Goal: Information Seeking & Learning: Find specific fact

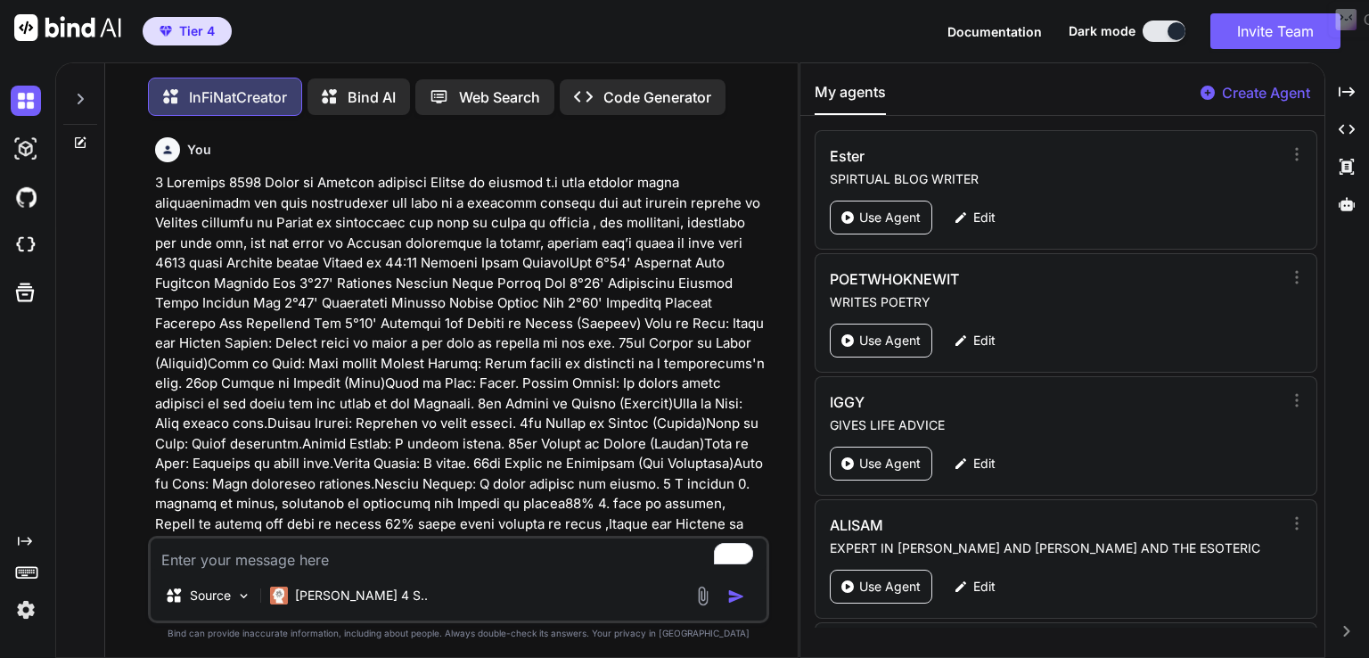
scroll to position [114893, 0]
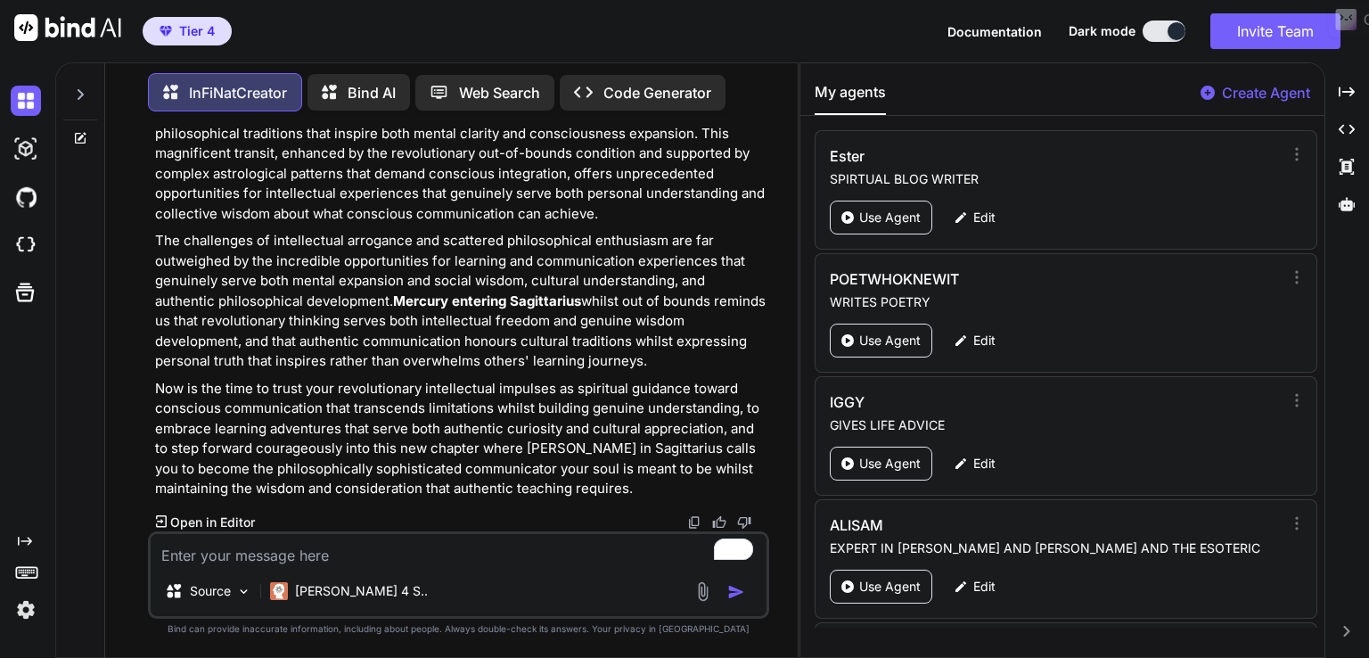
click at [324, 549] on textarea "To enrich screen reader interactions, please activate Accessibility in Grammarl…" at bounding box center [459, 550] width 616 height 32
paste textarea "16 November 2025 Sun enters Scorpio at 08:08 The Sun Trine Jupiter Orb 0°53' Ap…"
type textarea "16 November 2025 Sun enters Scorpio at 08:08 The Sun Trine Jupiter Orb 0°53' Ap…"
type textarea "x"
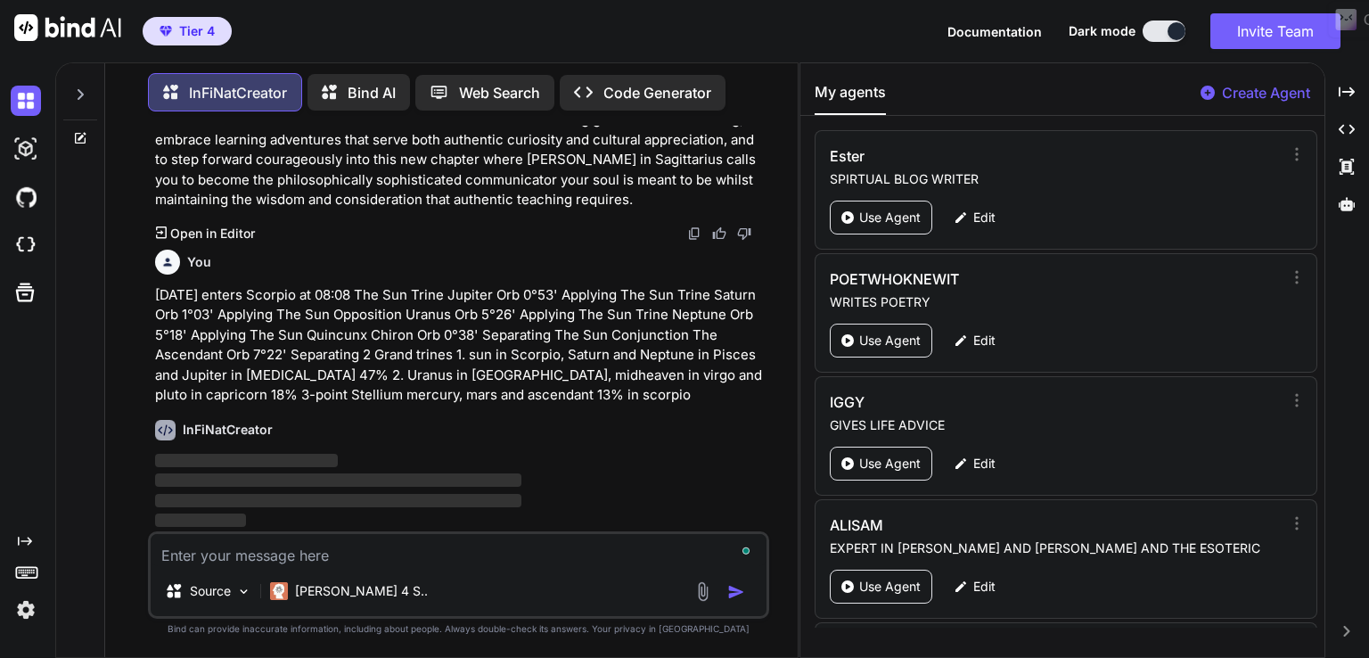
scroll to position [115182, 0]
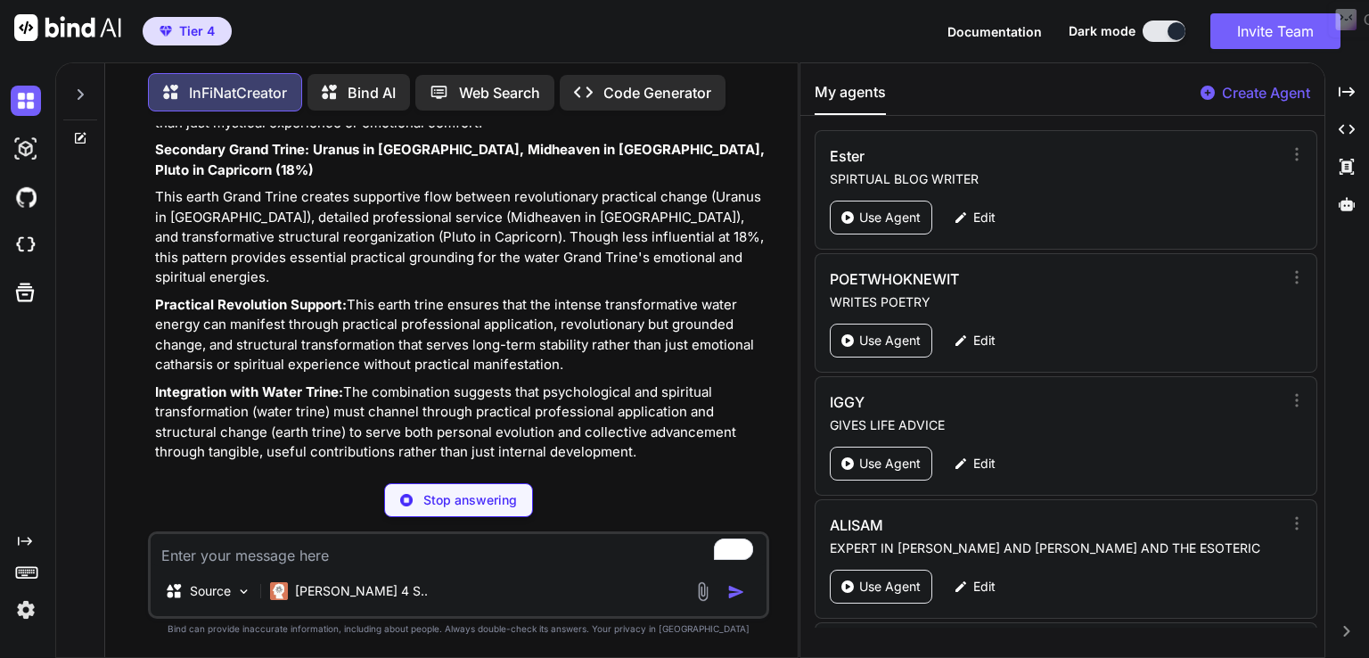
type textarea "x"
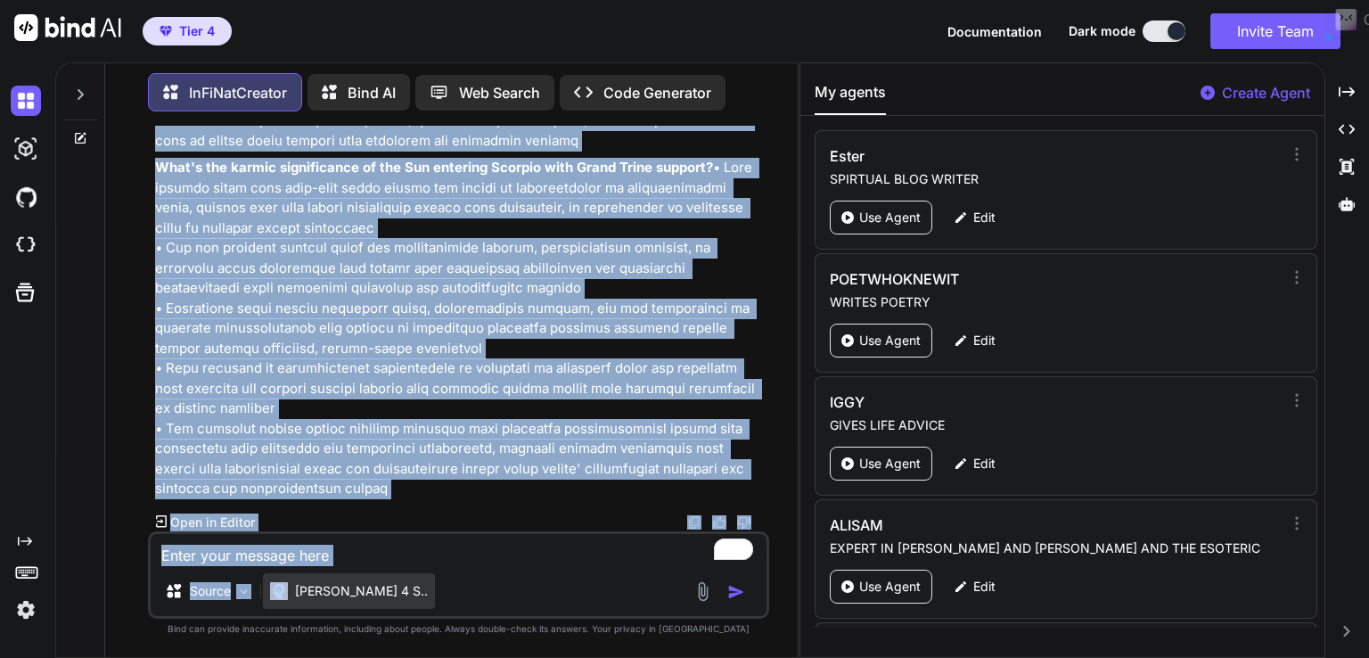
scroll to position [122855, 0]
drag, startPoint x: 155, startPoint y: 459, endPoint x: 396, endPoint y: 484, distance: 242.0
copy div "Sun Enters Scorpio: The Phoenix Rises on 16 November 2025 🦂☀️ OPENING COORDINAT…"
click at [189, 557] on textarea "To enrich screen reader interactions, please activate Accessibility in Grammarl…" at bounding box center [459, 550] width 616 height 32
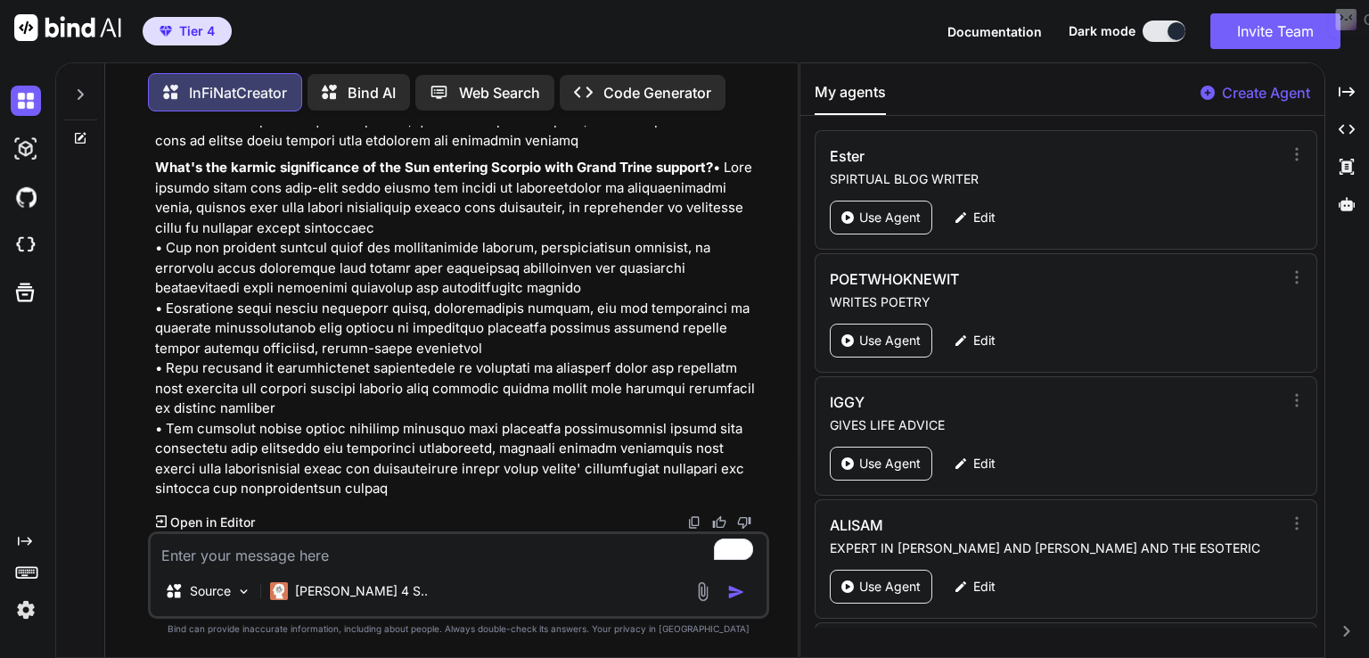
paste textarea "[DATE] Mercury enters Virgo at 06:37 The Sun Conjunction Mercury Orb 1°34' Sepa…"
type textarea "[DATE] Mercury enters Virgo at 06:37 The Sun Conjunction Mercury Orb 1°34' Sepa…"
type textarea "x"
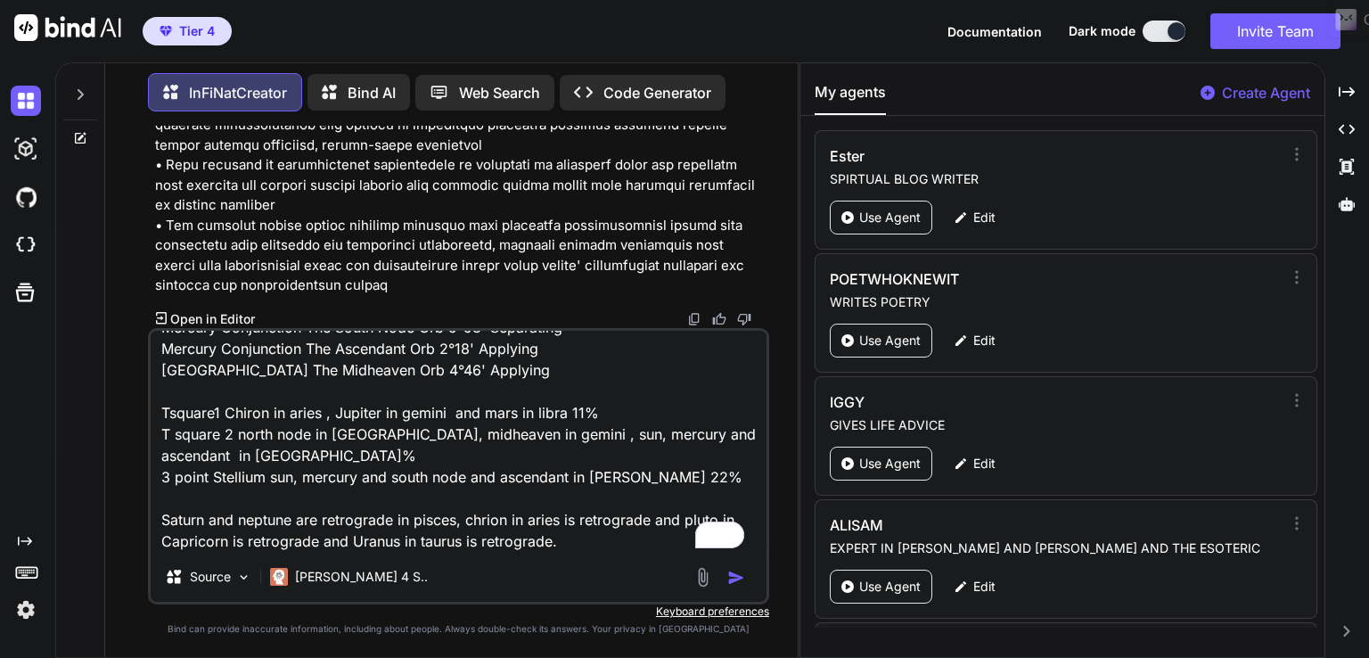
type textarea "[DATE] Mercury enters Virgo at 06:37 The Sun Conjunction Mercury Orb 1°34' Sepa…"
click at [734, 571] on img "button" at bounding box center [736, 578] width 18 height 18
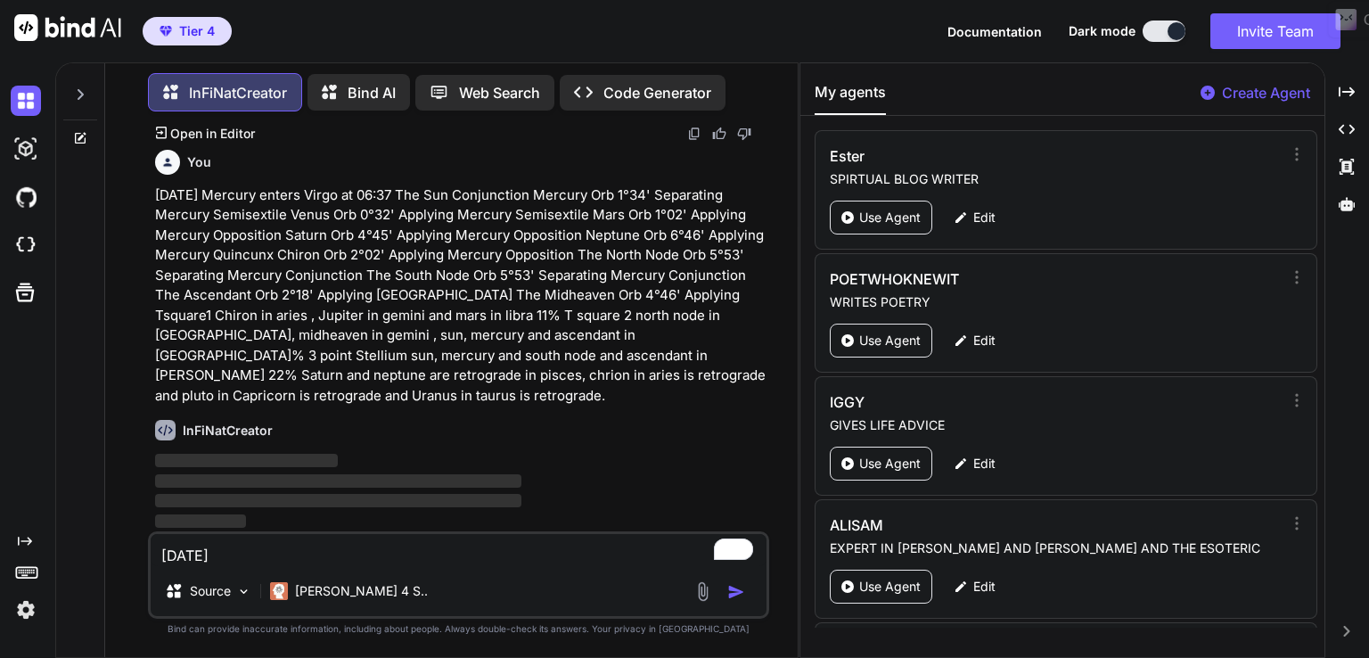
scroll to position [123244, 0]
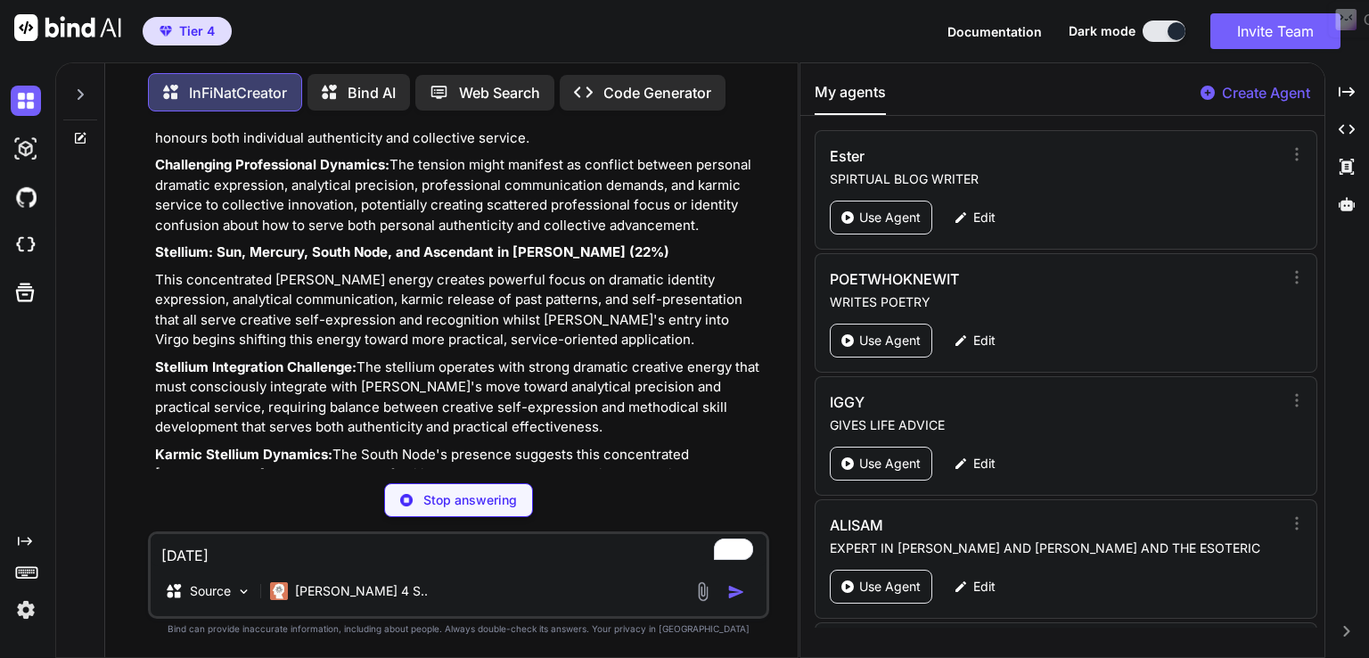
type textarea "x"
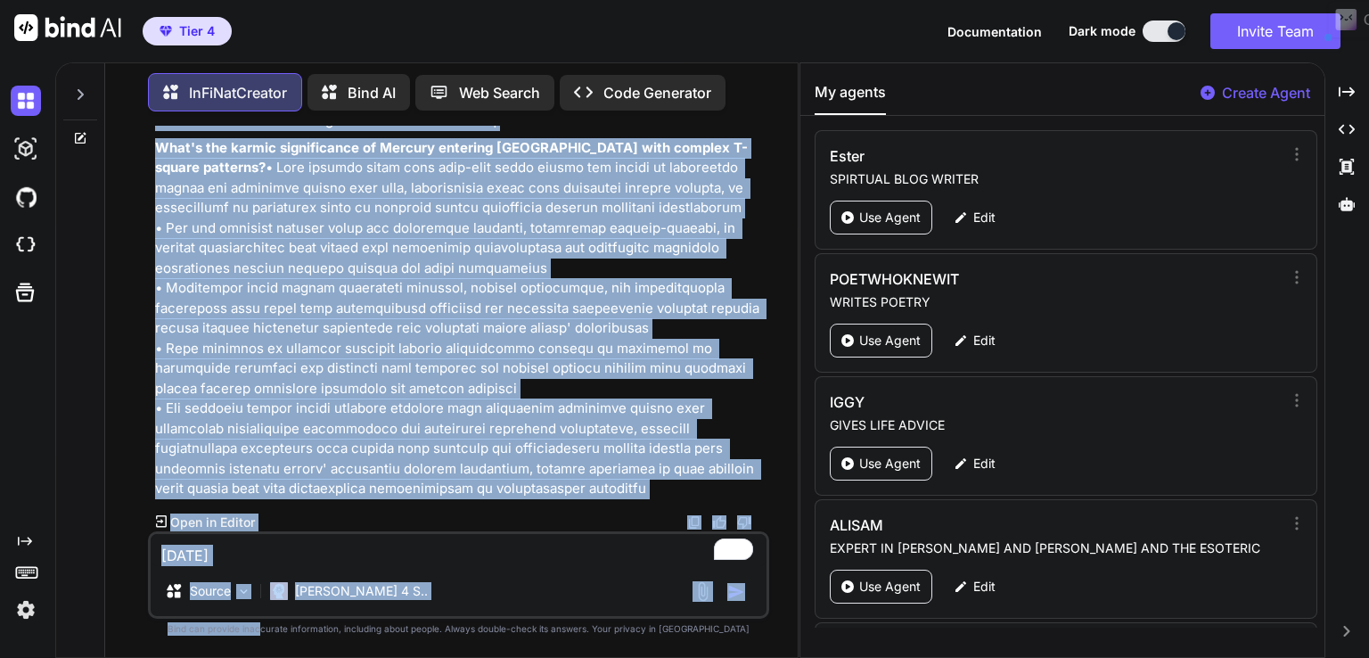
scroll to position [130833, 0]
drag, startPoint x: 158, startPoint y: 464, endPoint x: 556, endPoint y: 486, distance: 399.0
copy div "Mercury's Precise Awakening: The Cosmic Messenger Enters Virgo on 15 September …"
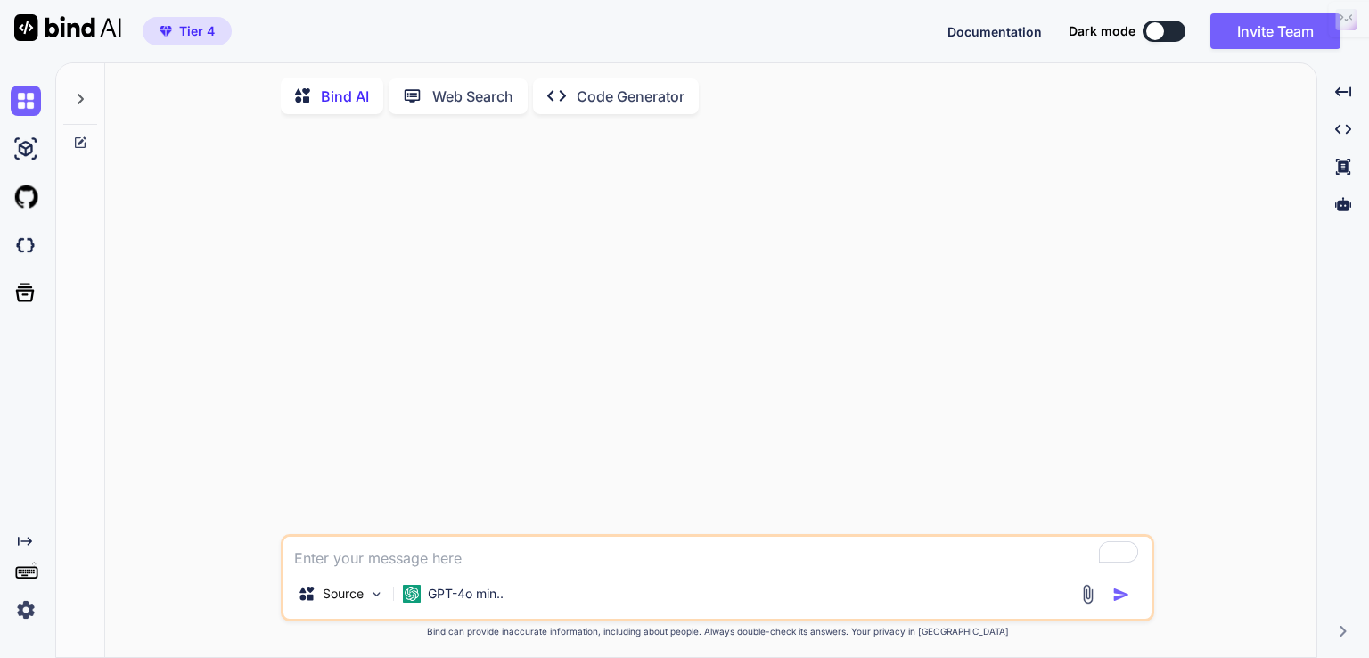
type textarea "x"
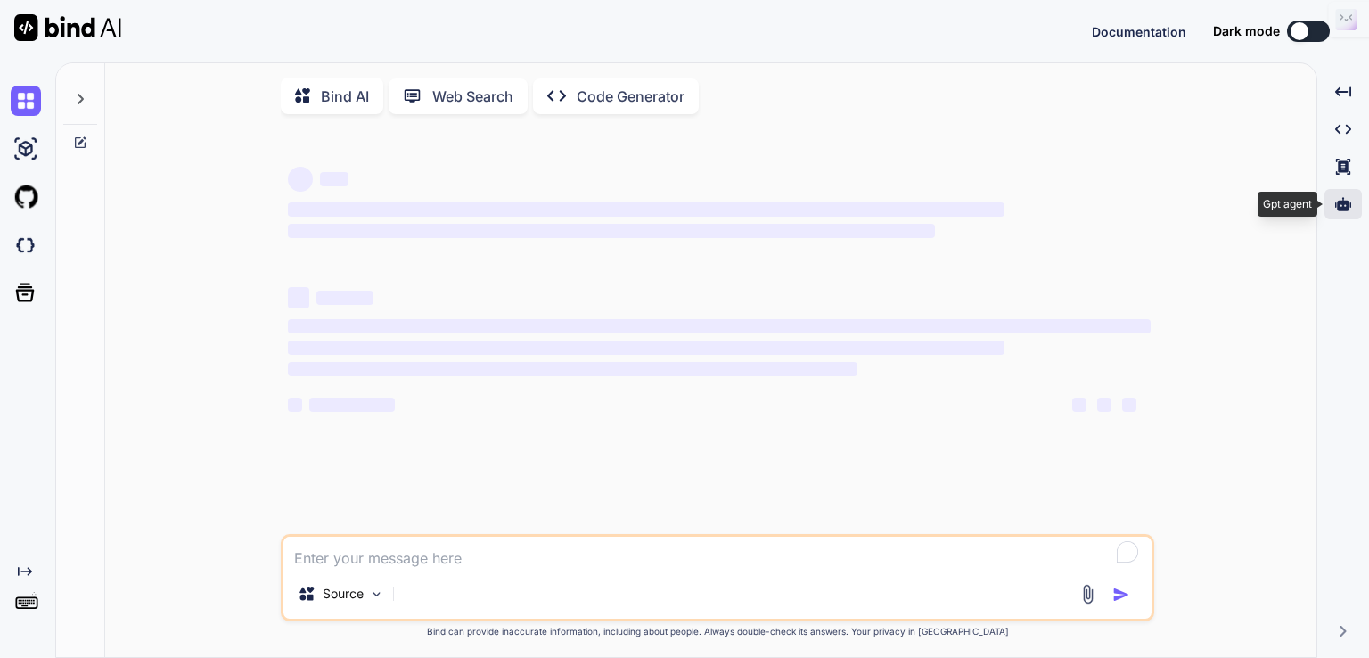
click at [1348, 212] on div at bounding box center [1343, 204] width 37 height 30
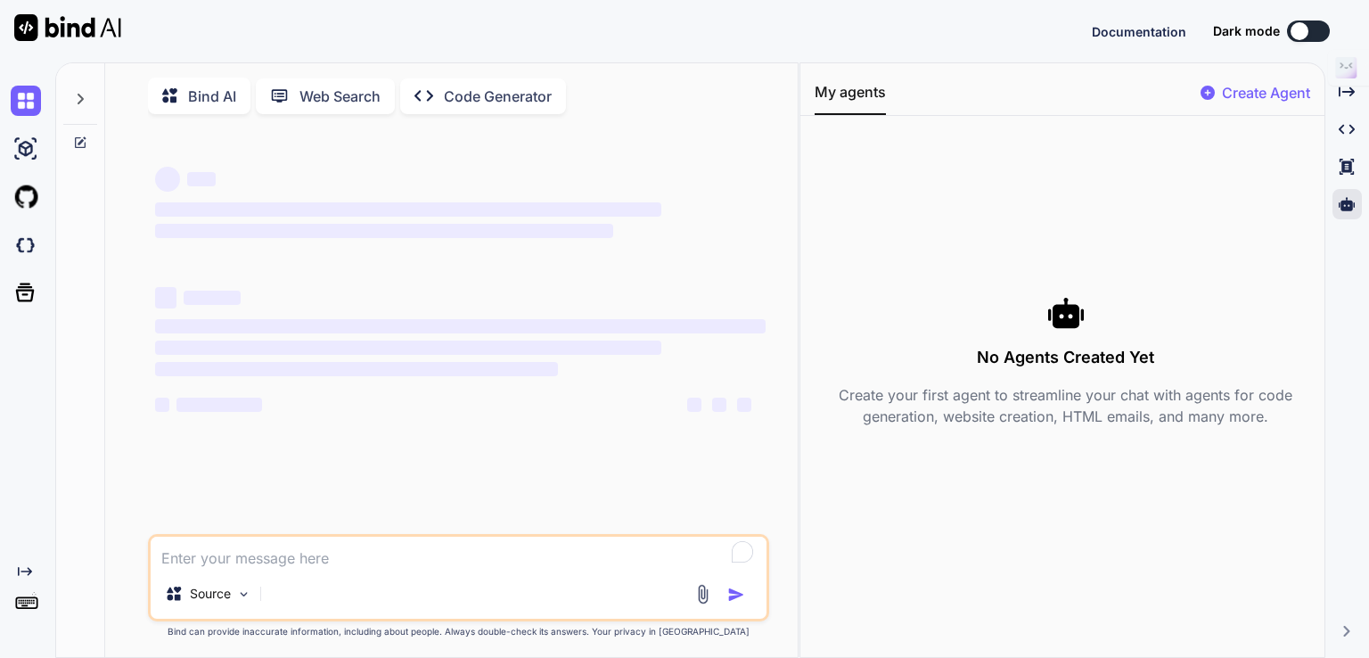
drag, startPoint x: 1323, startPoint y: 29, endPoint x: 1205, endPoint y: 70, distance: 124.6
click at [1164, 101] on html "Documentation Dark mode Created with Pixso. Created with Pixso. Bind AI Web Sea…" at bounding box center [684, 329] width 1369 height 658
click at [1310, 33] on button at bounding box center [1308, 31] width 43 height 21
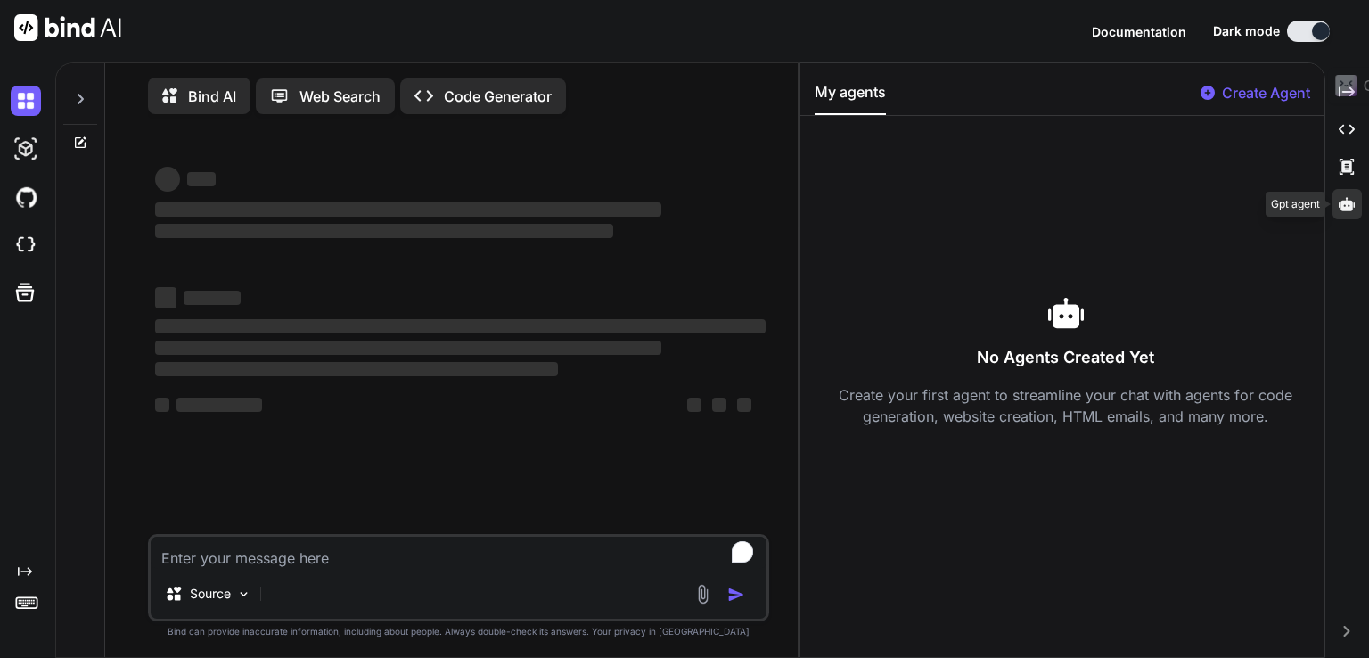
click at [1358, 192] on div at bounding box center [1347, 204] width 29 height 30
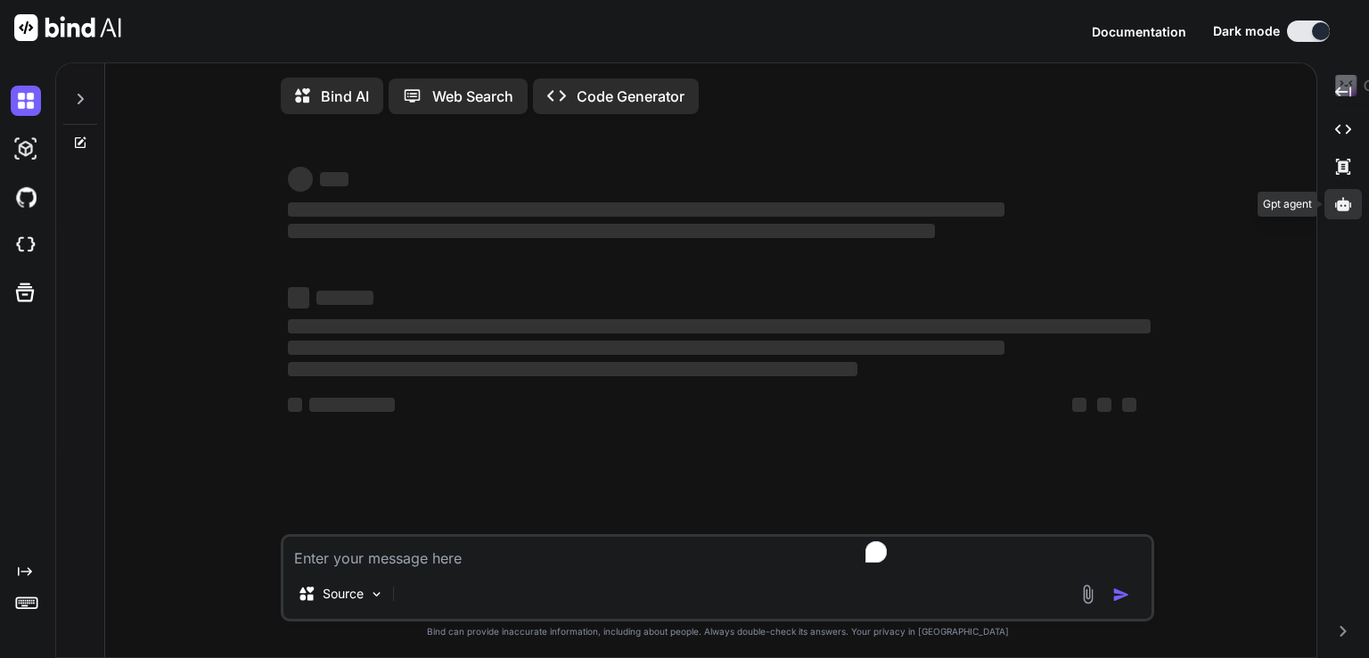
click at [1346, 209] on icon at bounding box center [1343, 203] width 16 height 13
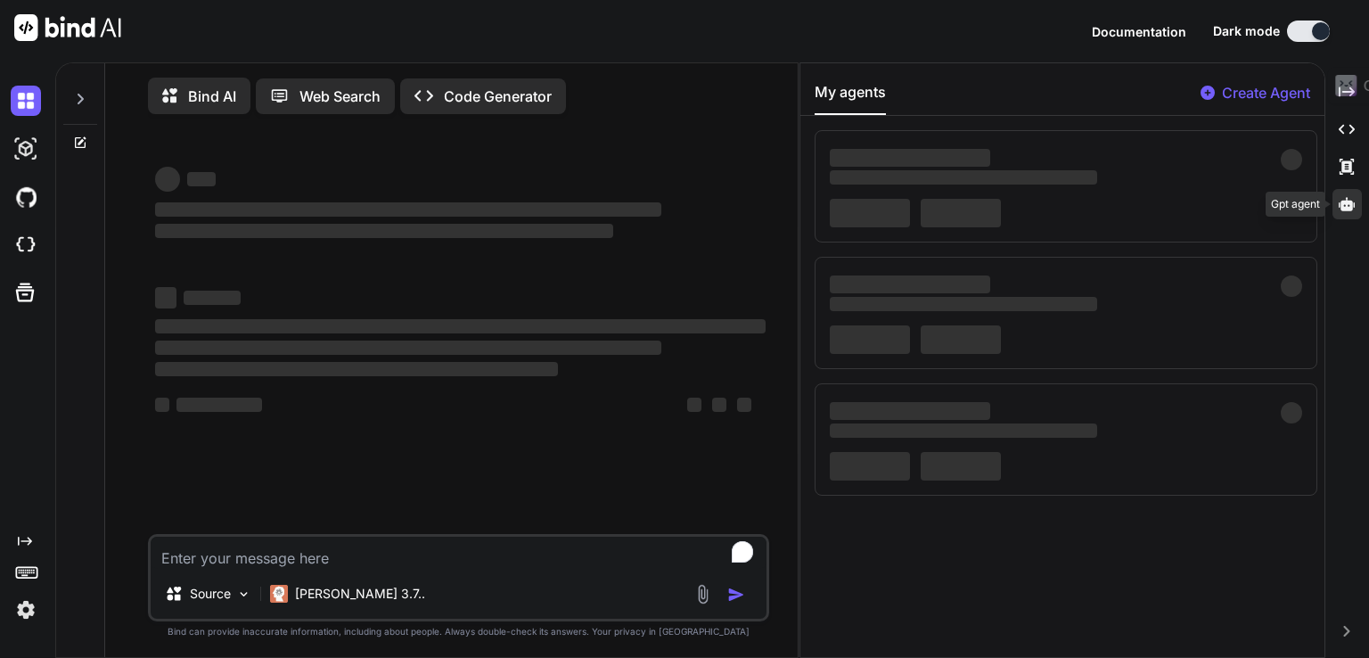
click at [1346, 209] on icon at bounding box center [1347, 203] width 16 height 13
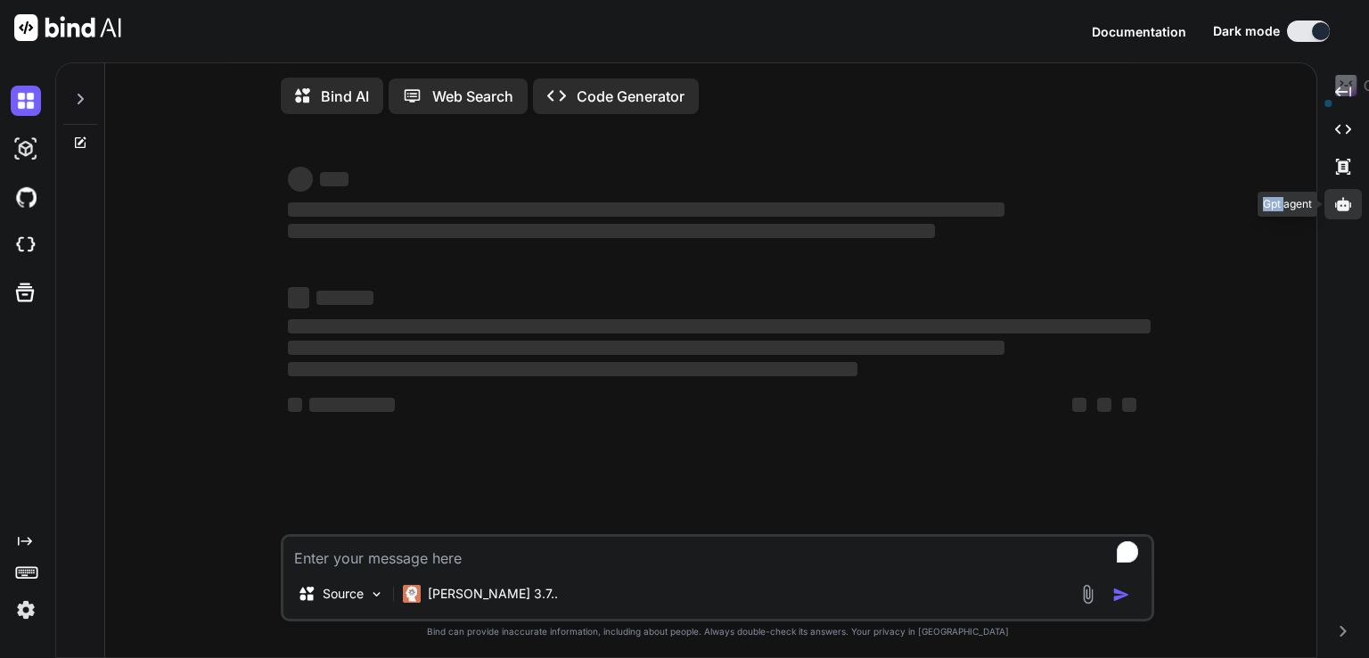
click at [1346, 209] on icon at bounding box center [1343, 203] width 16 height 13
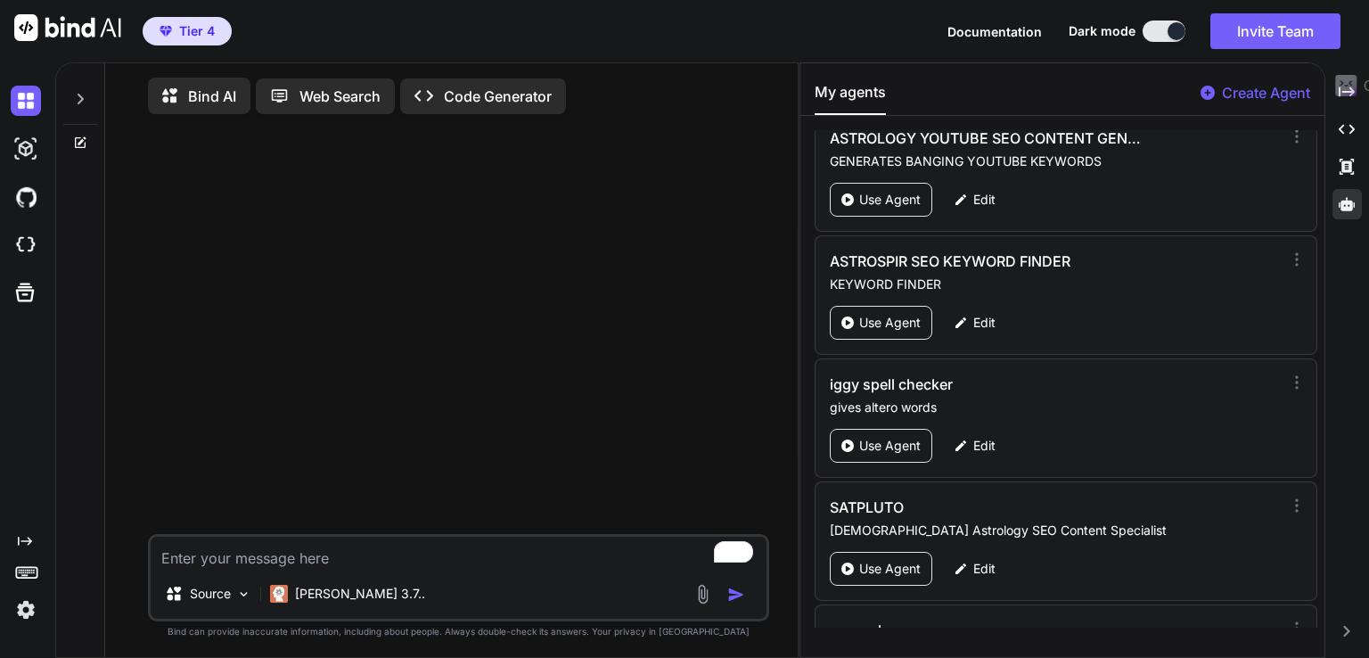
scroll to position [1514, 0]
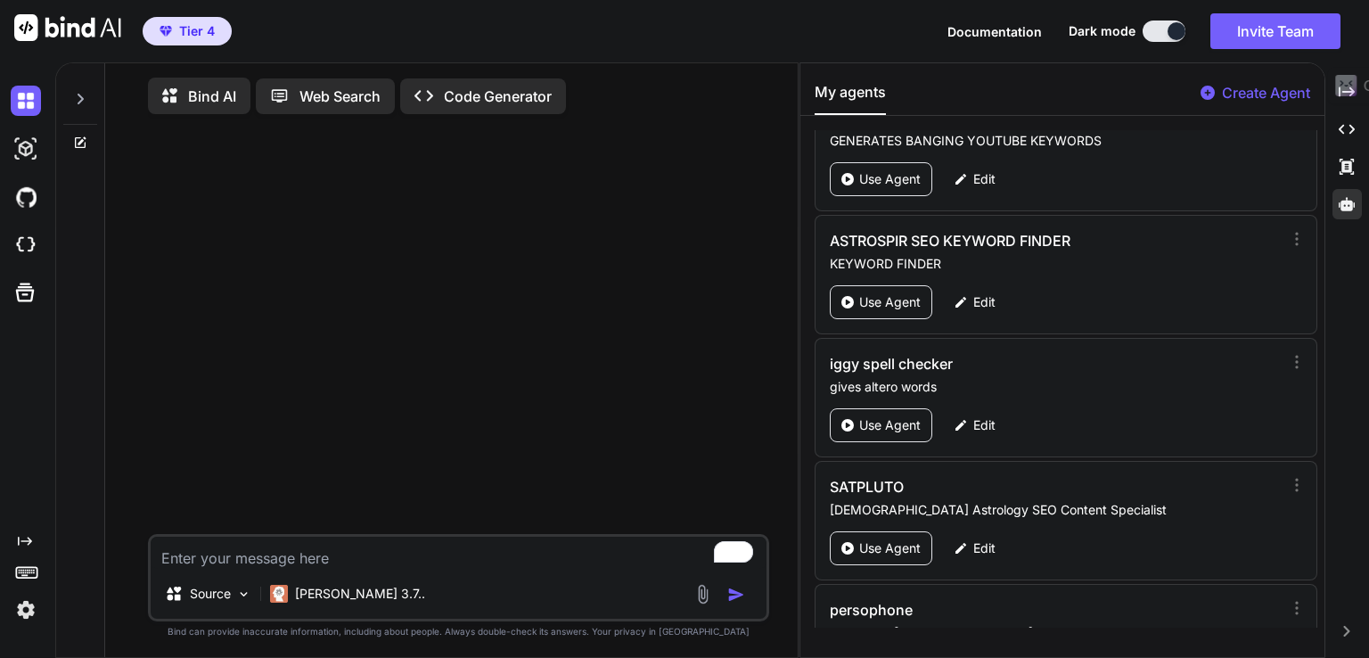
click at [1167, 258] on p "KEYWORD FINDER" at bounding box center [1056, 264] width 452 height 18
click at [886, 425] on div "Use Agent" at bounding box center [881, 425] width 103 height 34
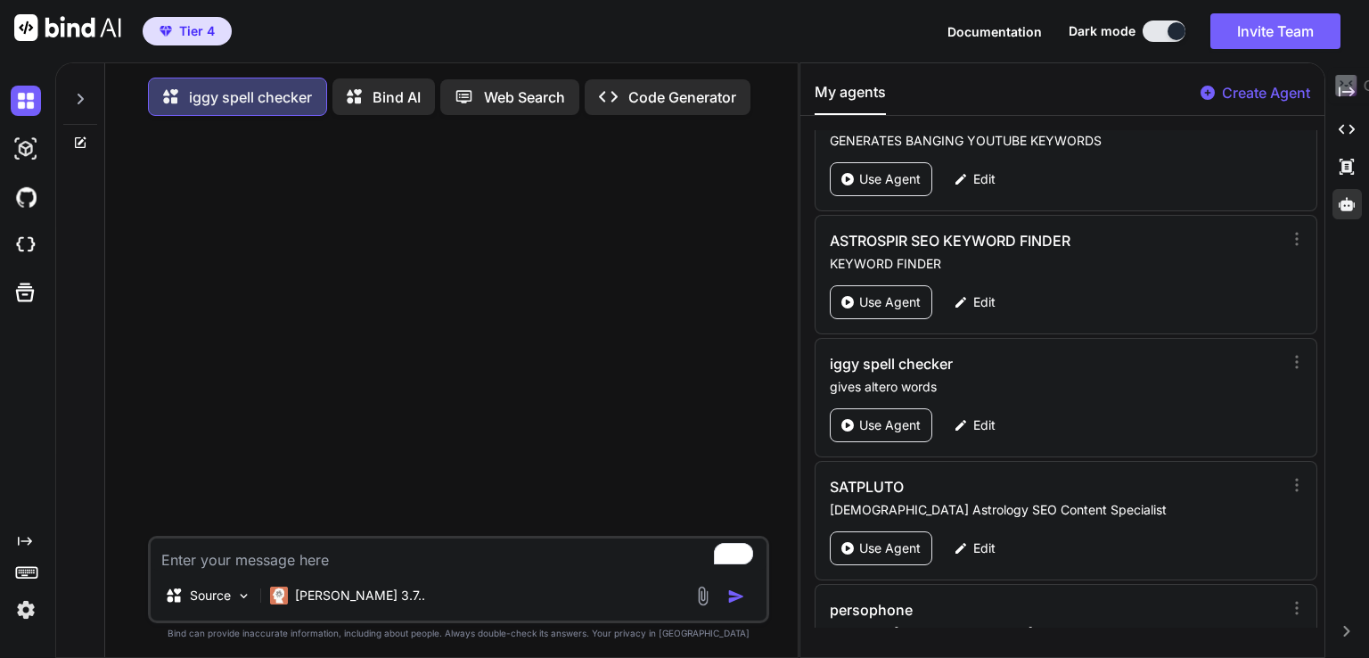
type textarea "x"
click at [210, 553] on textarea "To enrich screen reader interactions, please activate Accessibility in Grammarl…" at bounding box center [459, 554] width 616 height 32
paste textarea "ingress"
type textarea "ingress"
type textarea "x"
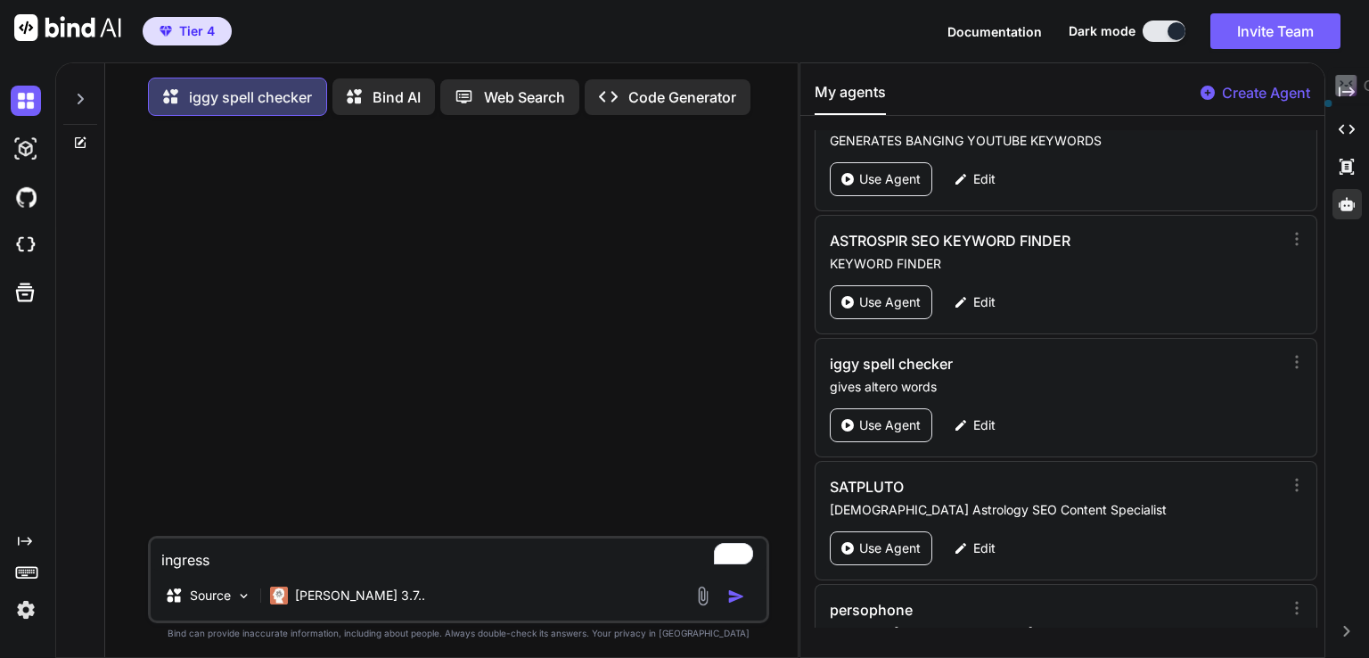
drag, startPoint x: 217, startPoint y: 559, endPoint x: 92, endPoint y: 559, distance: 125.7
click at [92, 559] on div "iggy spell checker Bind AI Web Search Created with Pixso. Code Generator ingres…" at bounding box center [427, 362] width 742 height 598
paste textarea "elegance"
type textarea "elegance"
type textarea "x"
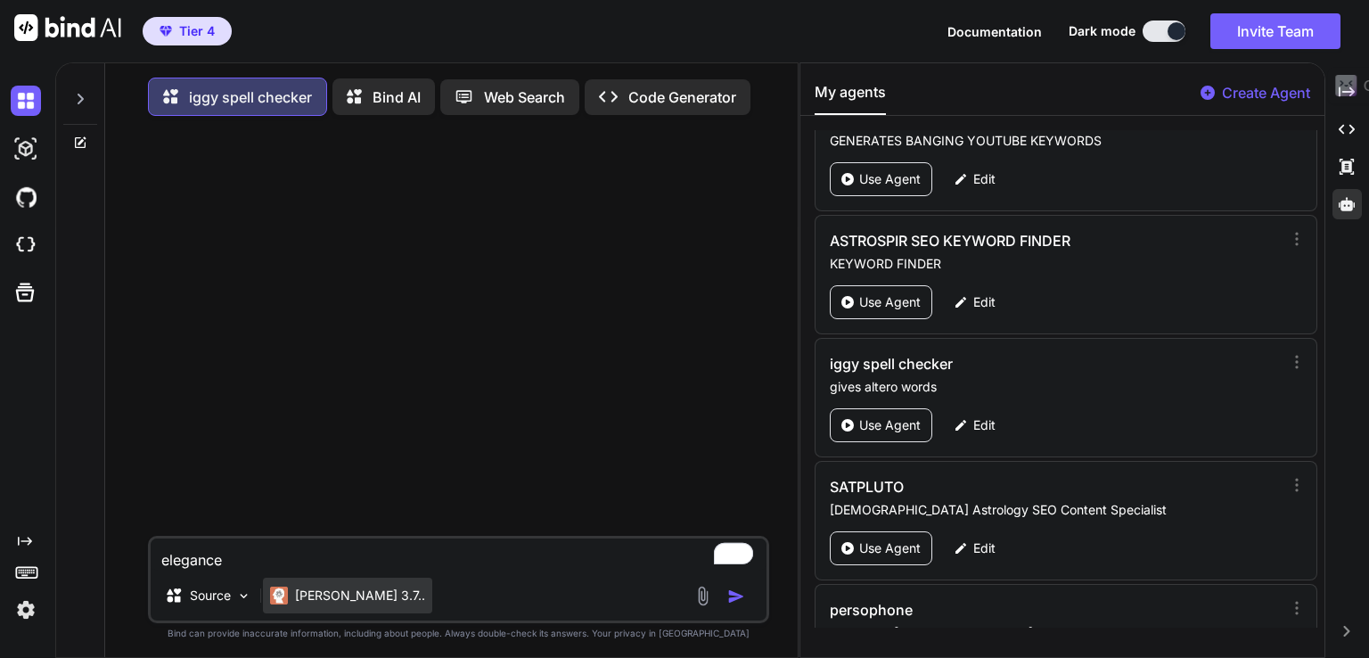
type textarea "elegance"
click at [300, 601] on p "[PERSON_NAME] 3.7.." at bounding box center [360, 596] width 130 height 18
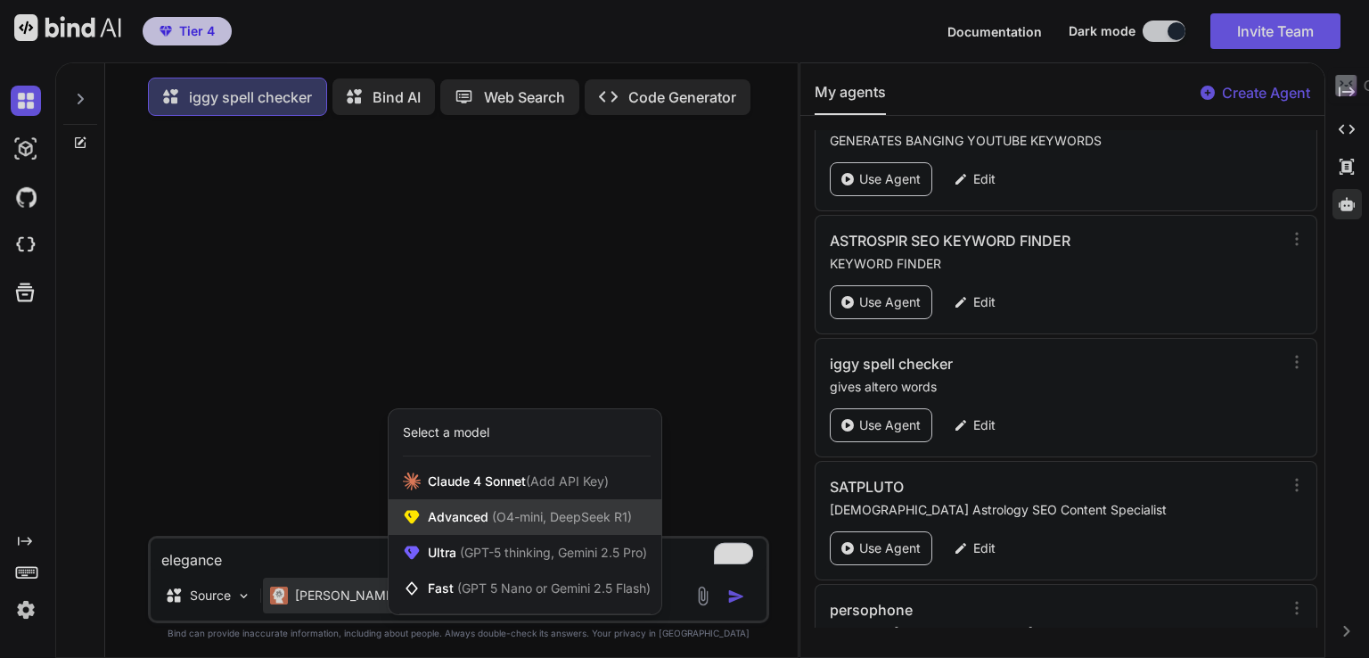
click at [536, 521] on span "(O4-mini, DeepSeek R1)" at bounding box center [560, 516] width 144 height 15
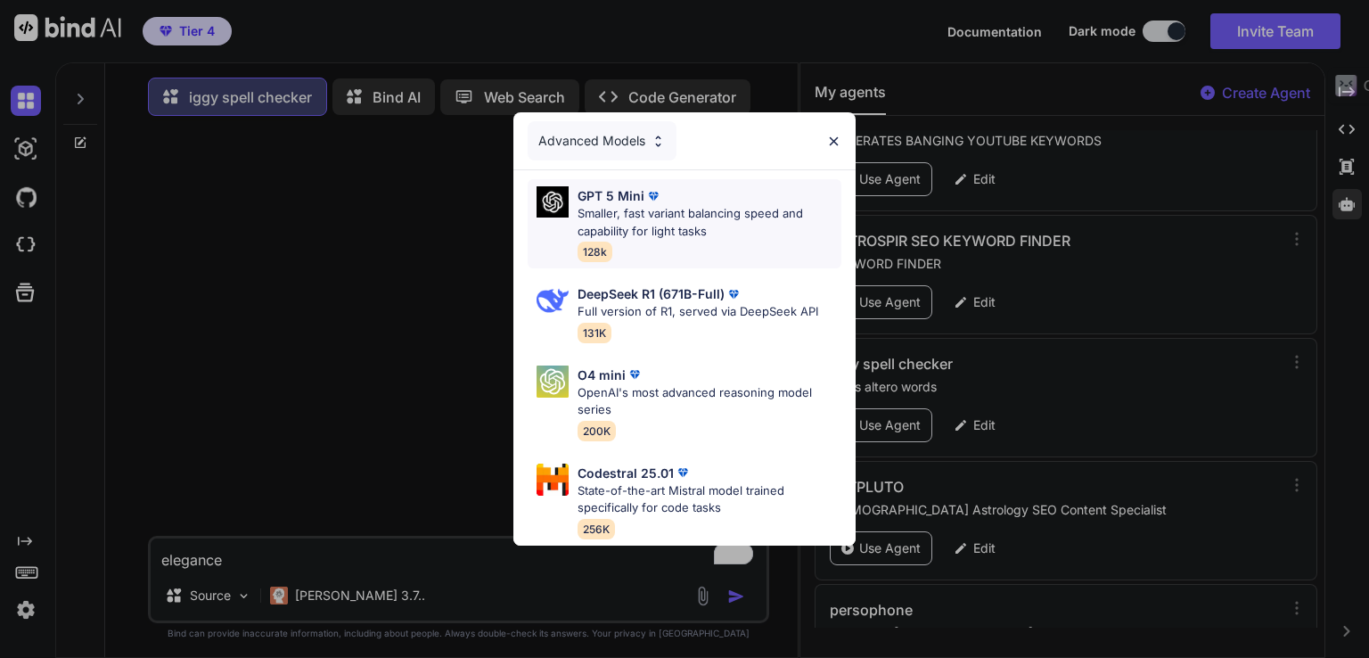
click at [692, 237] on div "GPT 5 Mini Smaller, fast variant balancing speed and capability for light tasks…" at bounding box center [710, 223] width 264 height 75
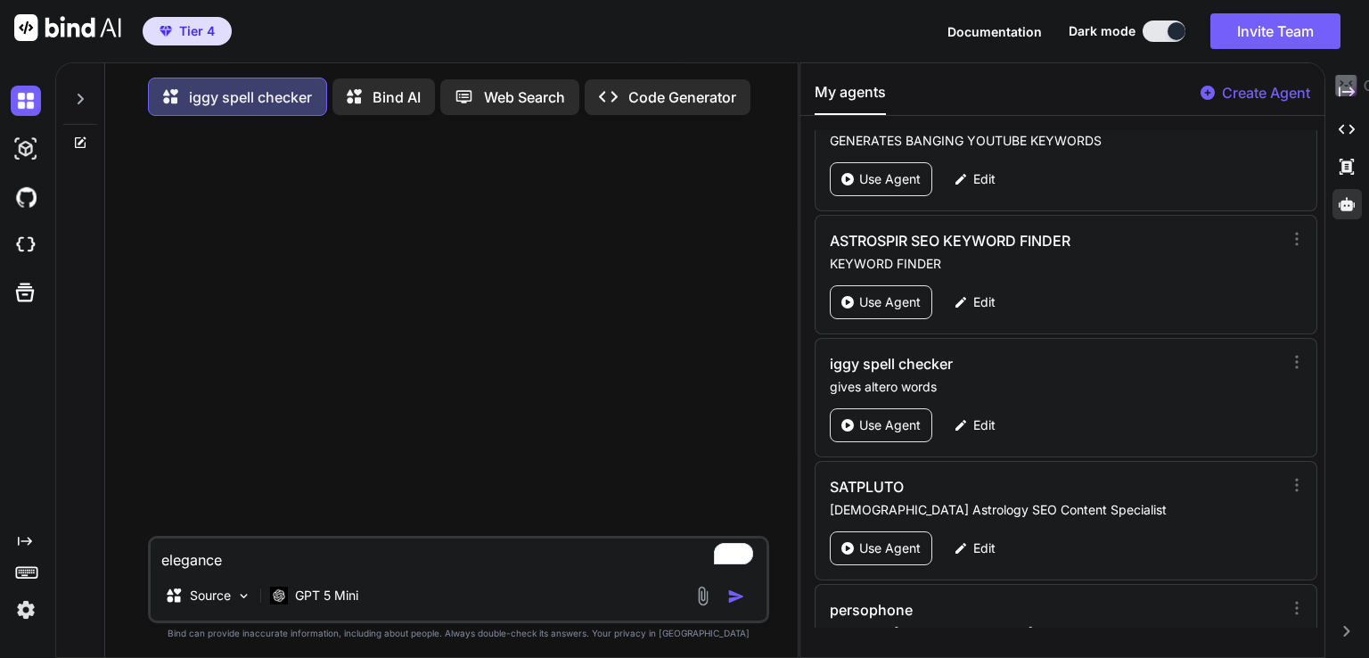
click at [728, 600] on img "button" at bounding box center [736, 596] width 18 height 18
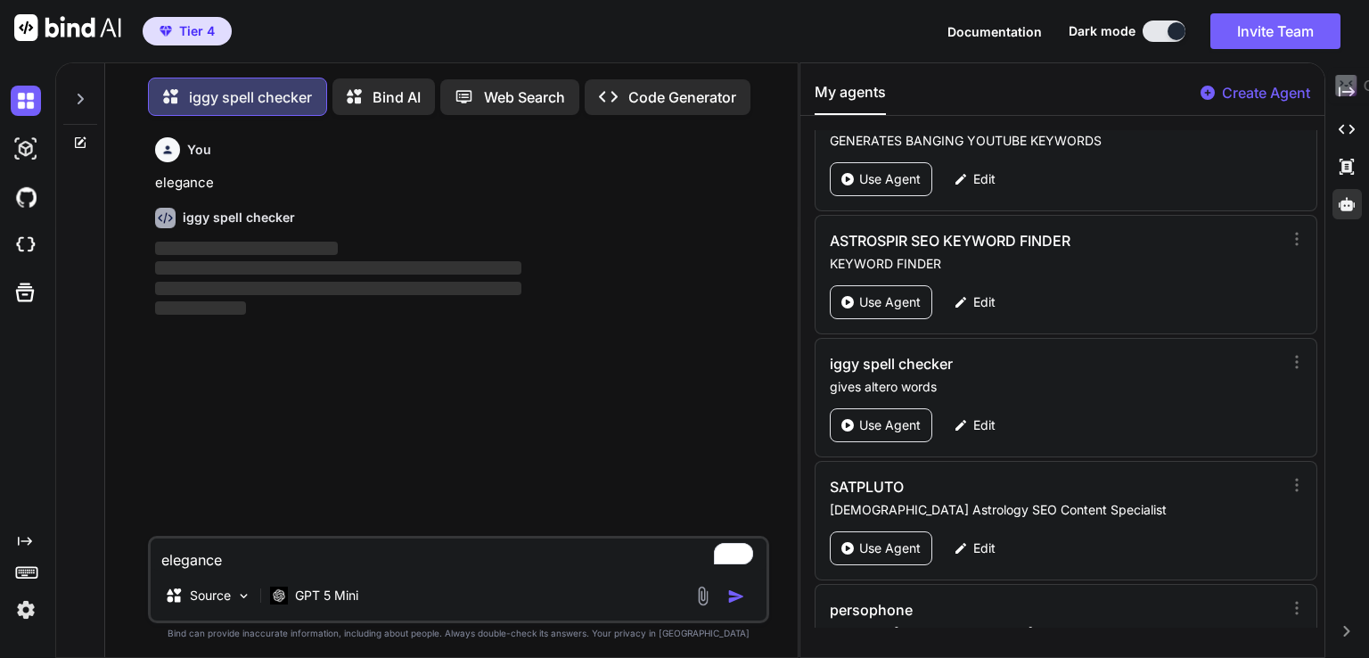
scroll to position [7, 0]
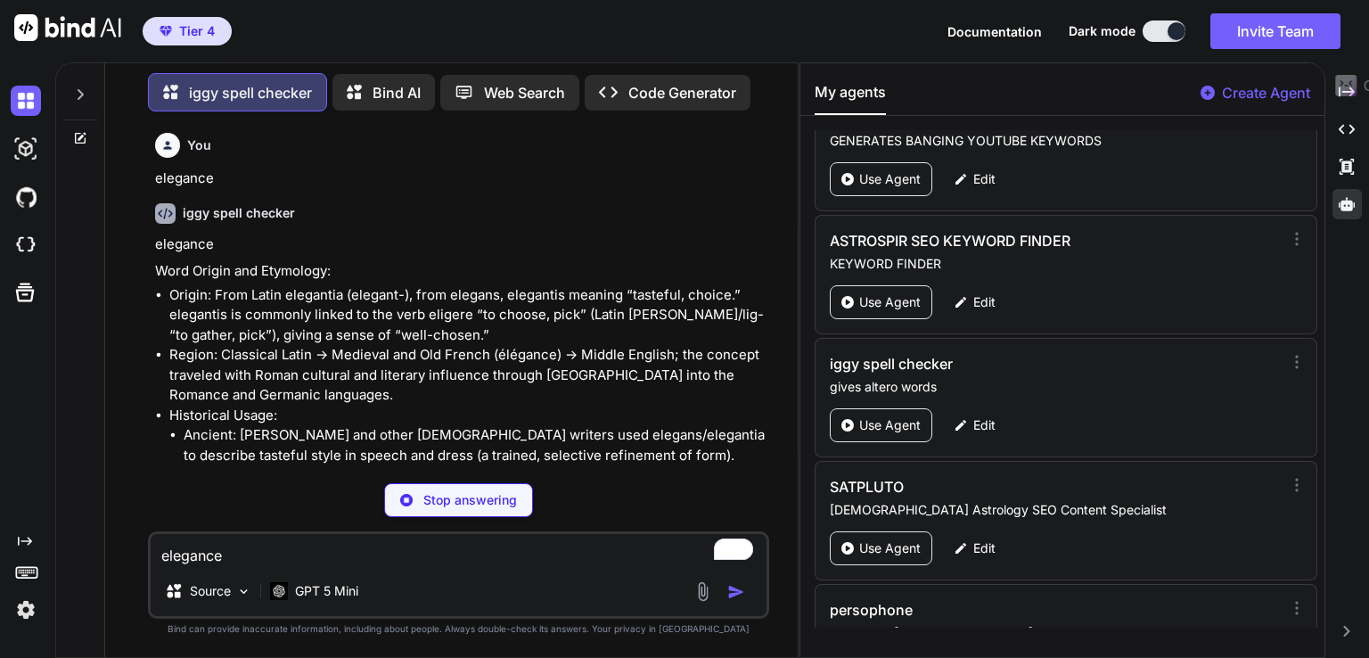
type textarea "x"
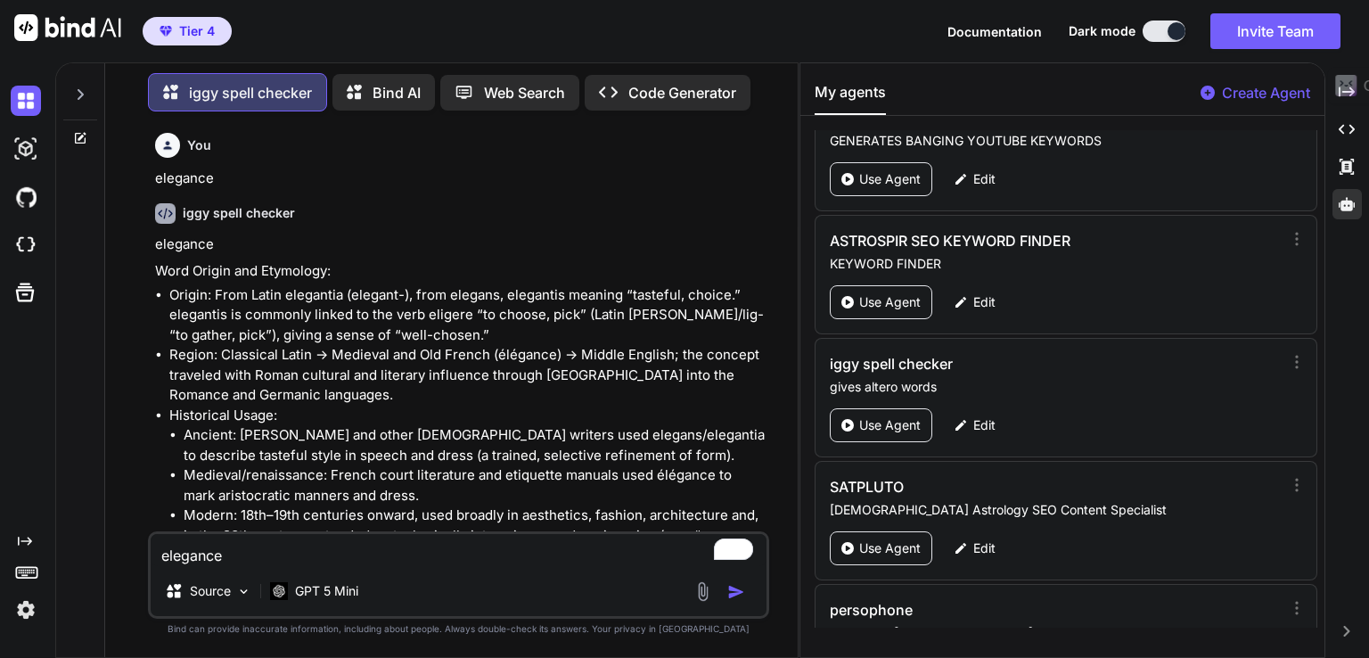
paste textarea "dive"
type textarea "dive"
type textarea "x"
type textarea "dive"
click at [152, 243] on div "You elegance iggy spell checker elegance Word Origin and Etymology: Origin: Fro…" at bounding box center [461, 329] width 618 height 406
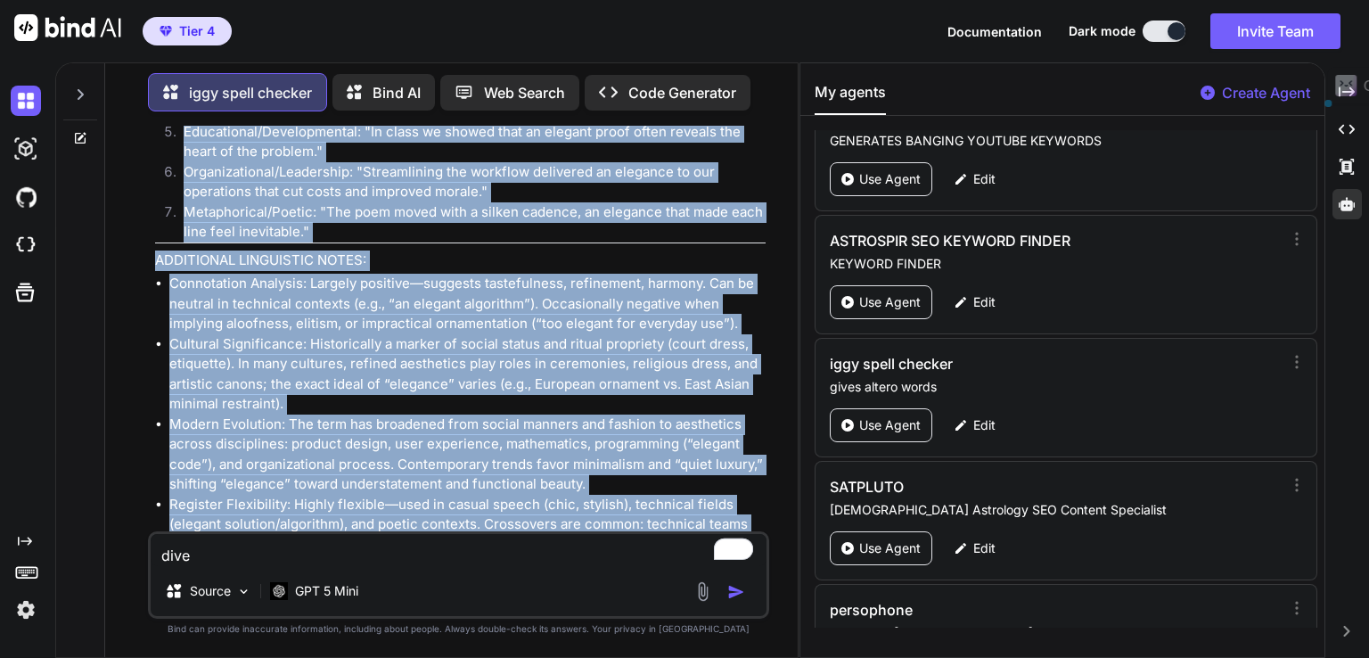
scroll to position [2995, 0]
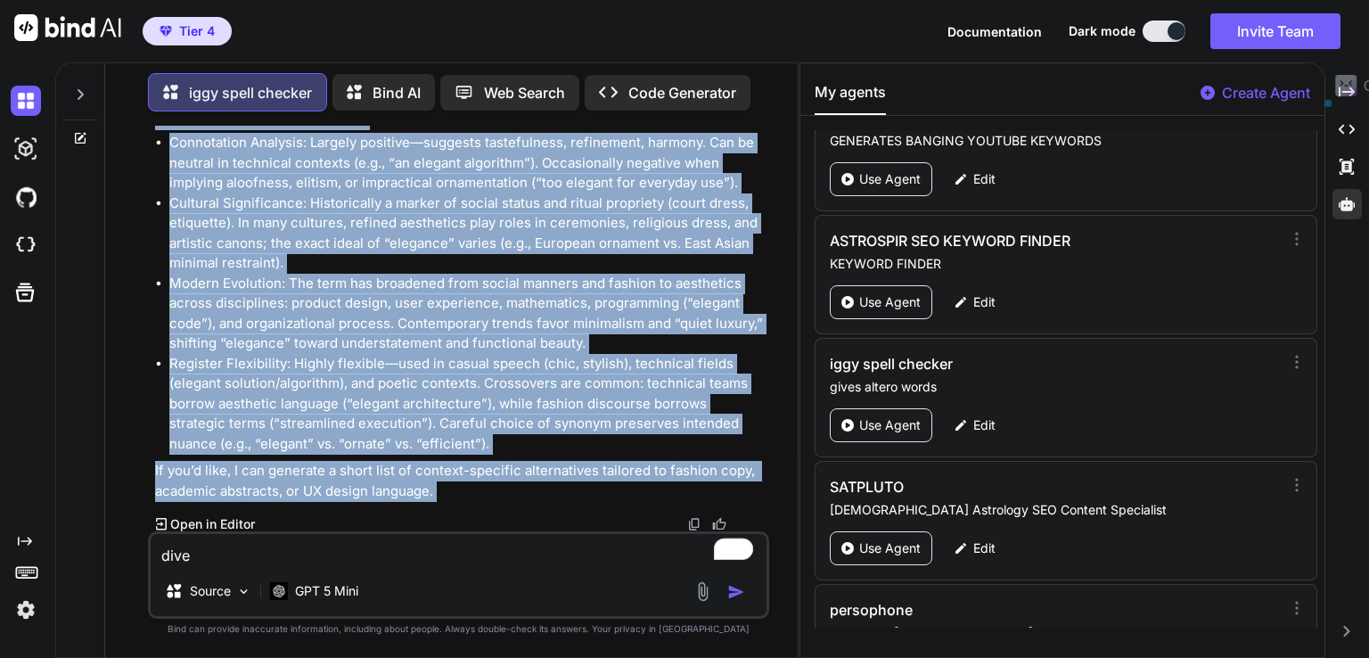
drag, startPoint x: 152, startPoint y: 243, endPoint x: 497, endPoint y: 488, distance: 423.4
click at [497, 488] on div "You elegance iggy spell checker elegance Word Origin and Etymology: Origin: Fro…" at bounding box center [461, 329] width 618 height 406
copy div "elegance Word Origin and Etymology: Origin: From Latin elegantia (elegant-), fr…"
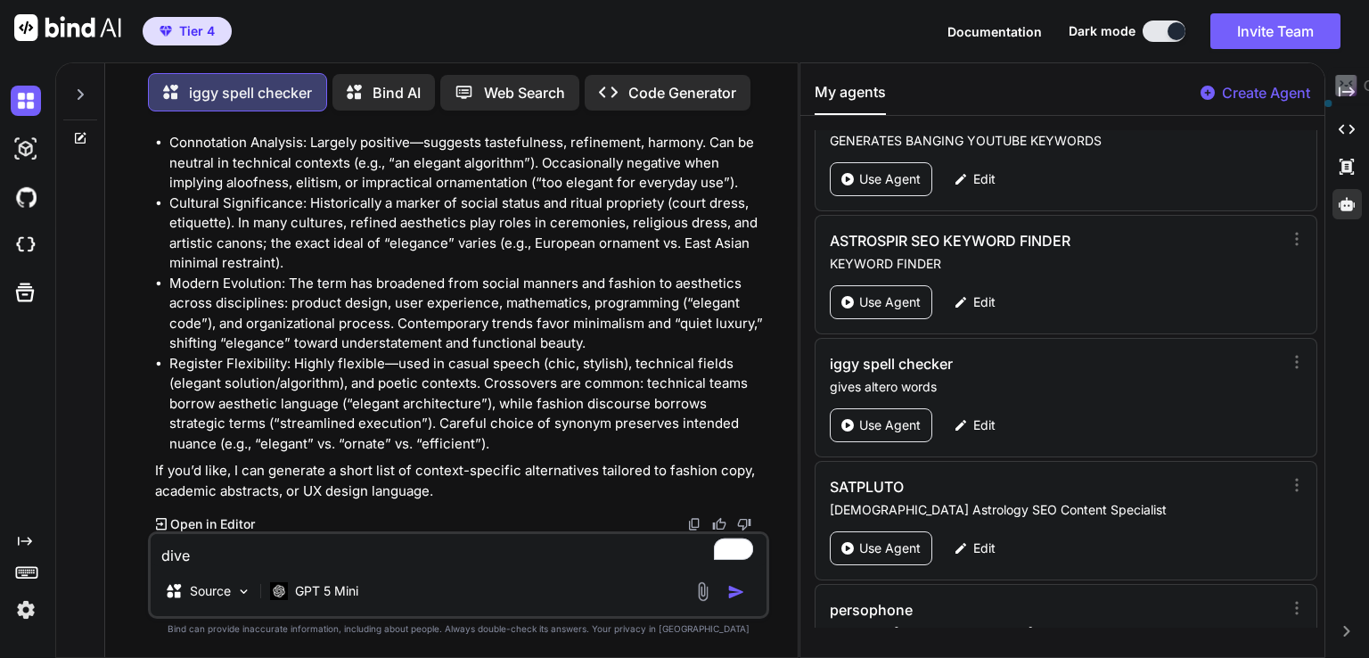
click at [745, 601] on div at bounding box center [723, 591] width 60 height 21
click at [726, 586] on div at bounding box center [723, 591] width 60 height 21
click at [734, 593] on img "button" at bounding box center [736, 592] width 18 height 18
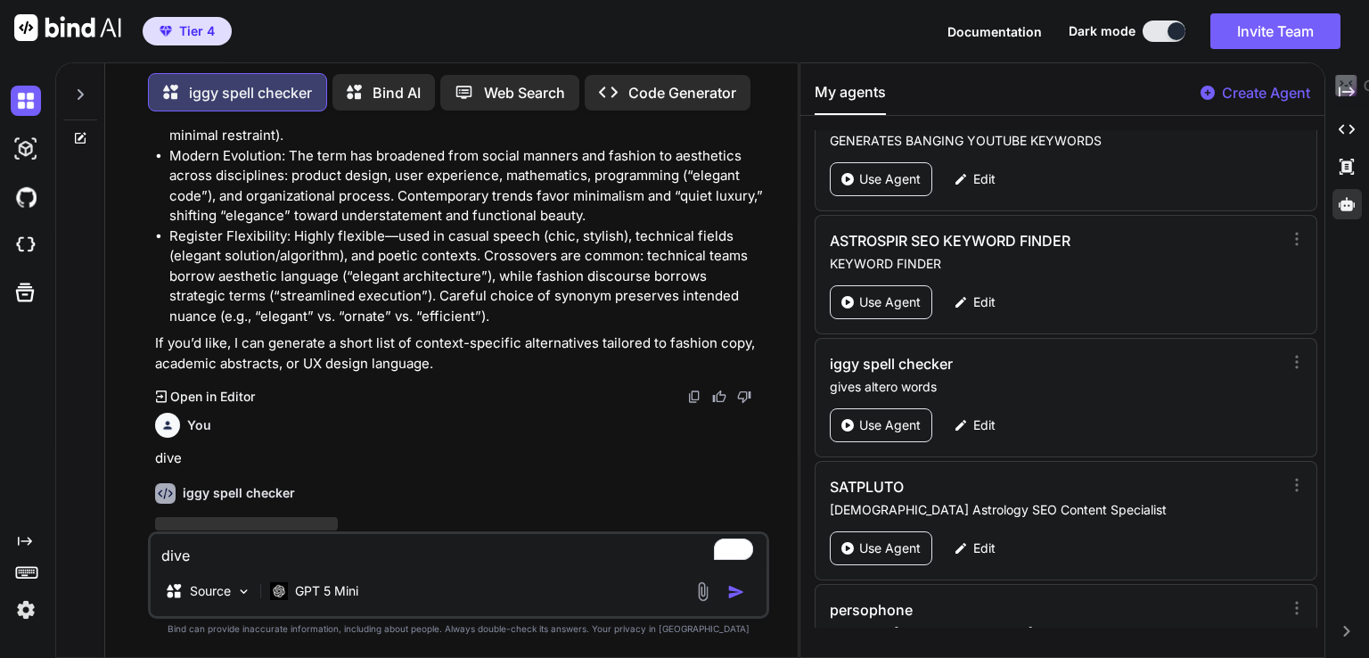
scroll to position [3184, 0]
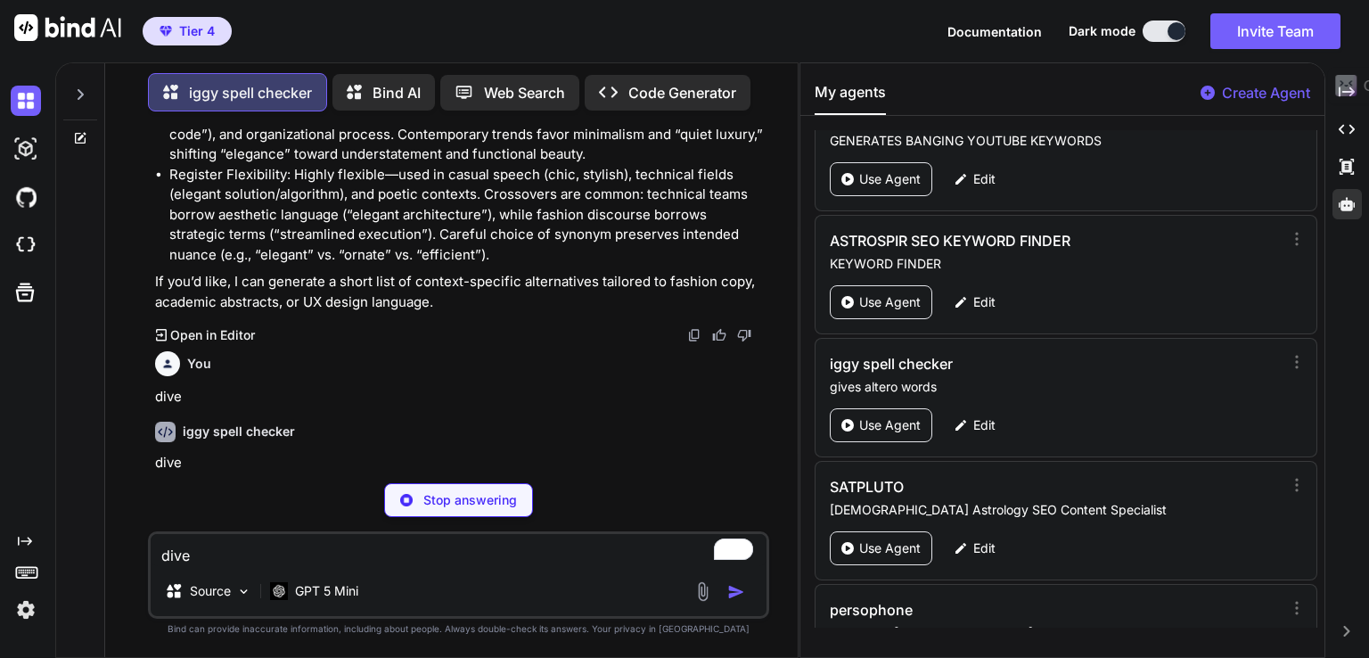
type textarea "x"
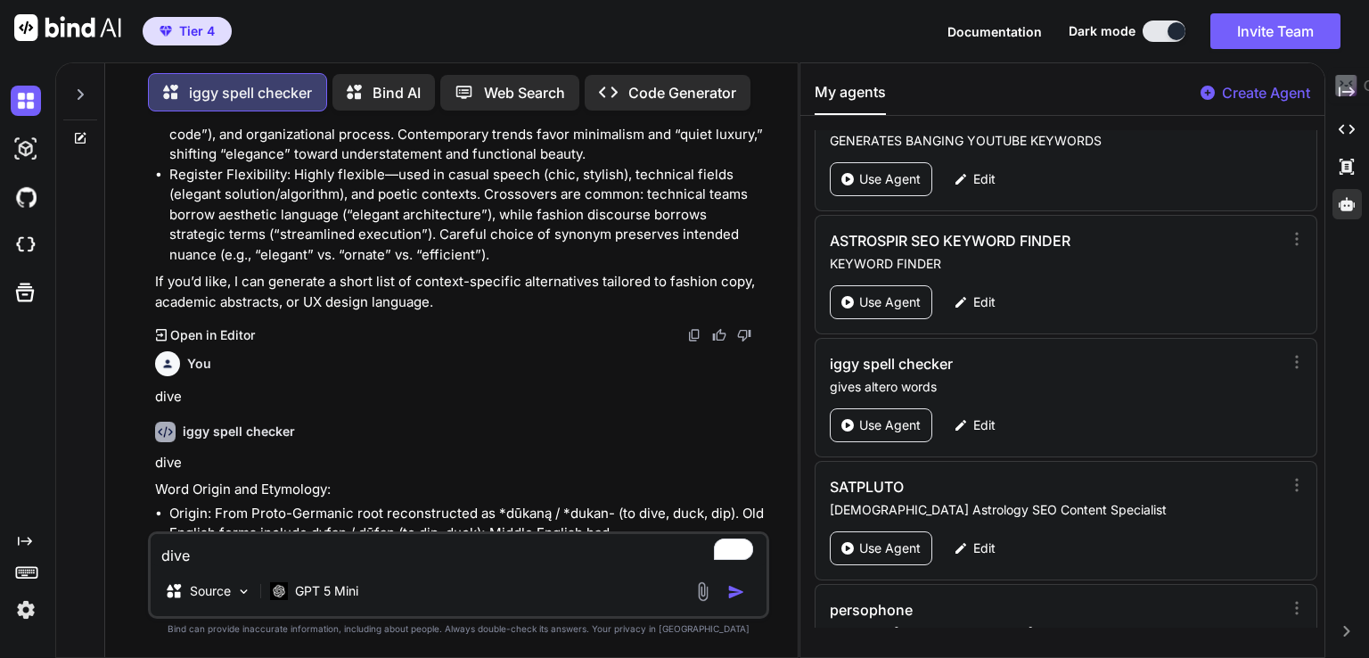
paste textarea "poignant"
type textarea "poignant"
type textarea "x"
type textarea "poignant"
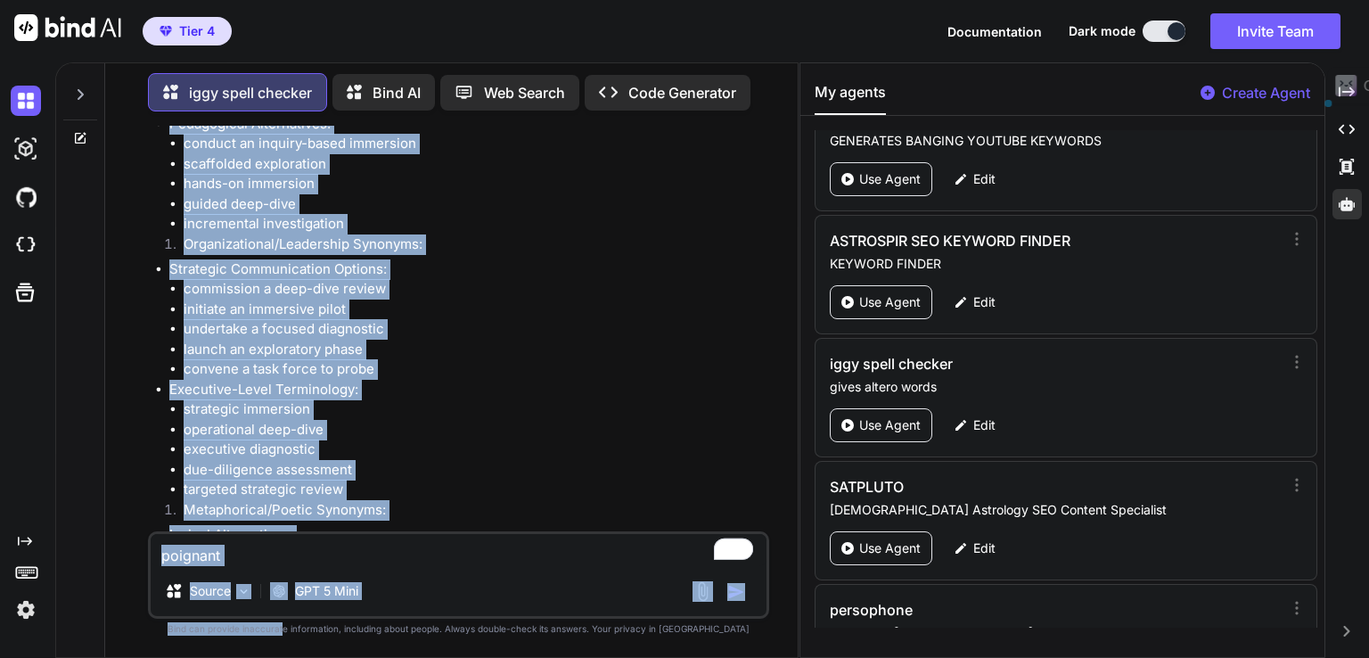
scroll to position [6470, 0]
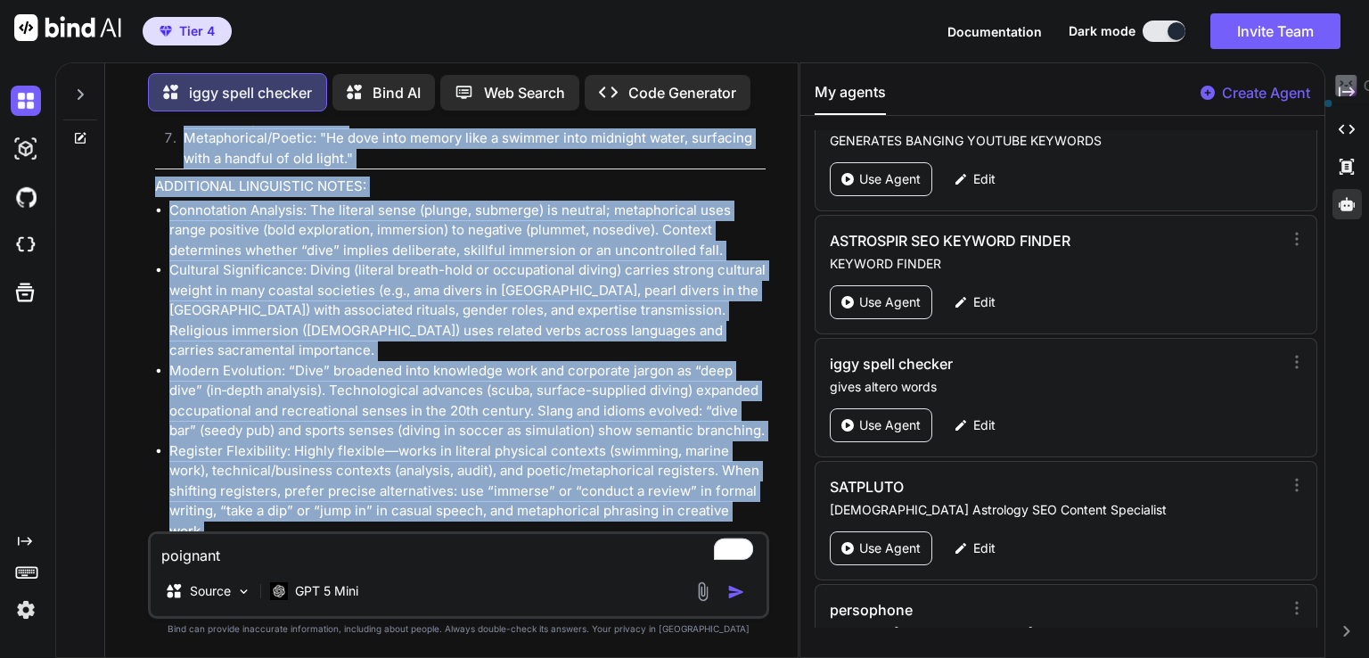
drag, startPoint x: 156, startPoint y: 459, endPoint x: 778, endPoint y: 485, distance: 622.7
click at [778, 485] on div "You elegance iggy spell checker elegance Word Origin and Etymology: Origin: Fro…" at bounding box center [458, 391] width 678 height 531
copy div "dive Word Origin and Etymology: Origin: From Proto-Germanic root reconstructed …"
click at [739, 595] on img "button" at bounding box center [736, 592] width 18 height 18
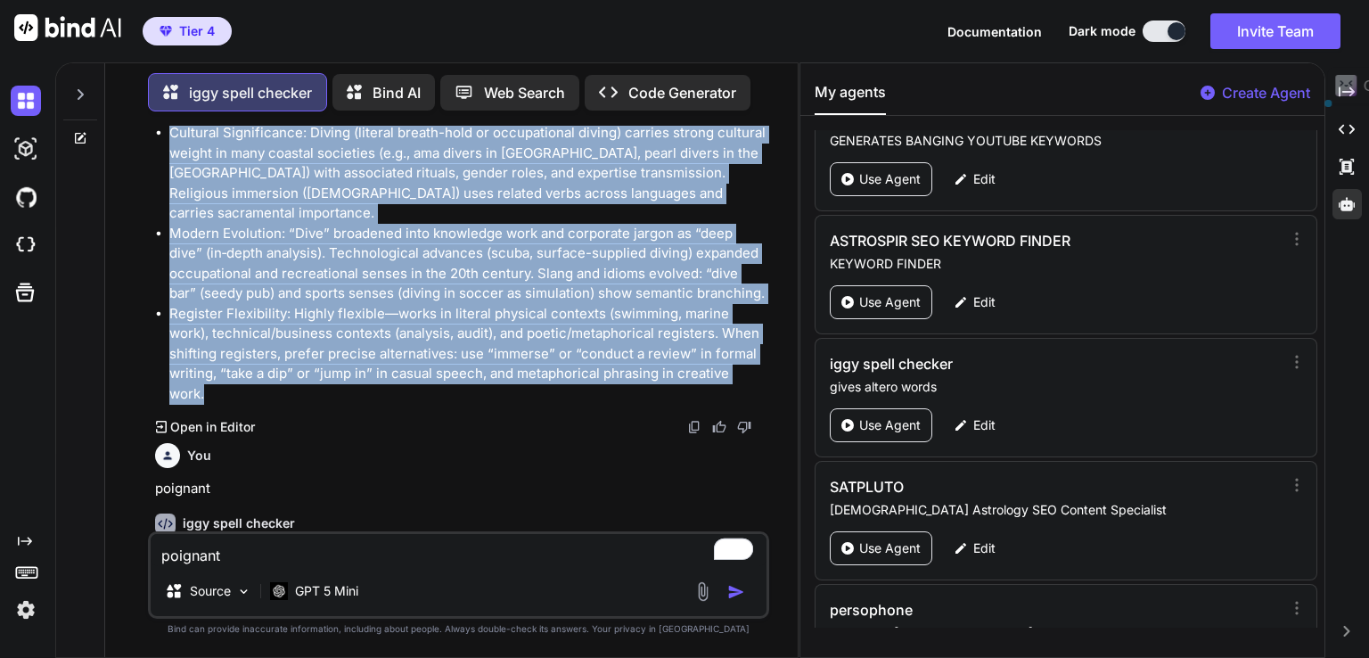
scroll to position [6658, 0]
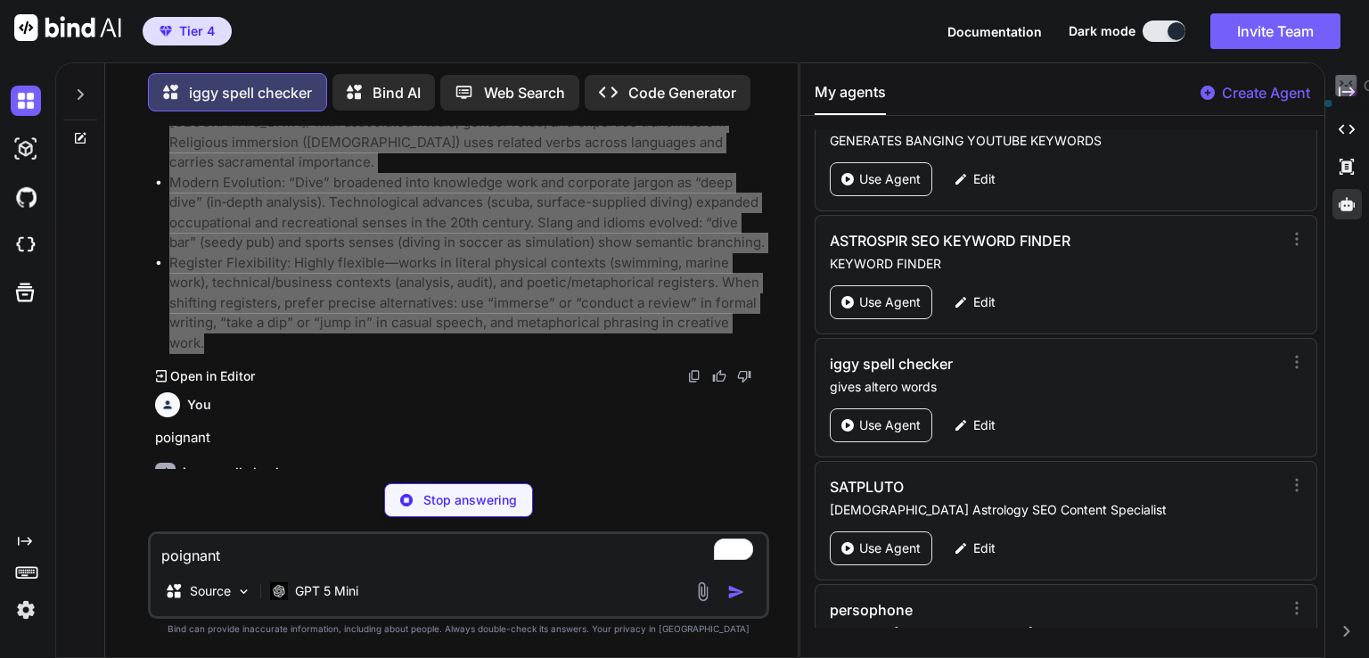
type textarea "x"
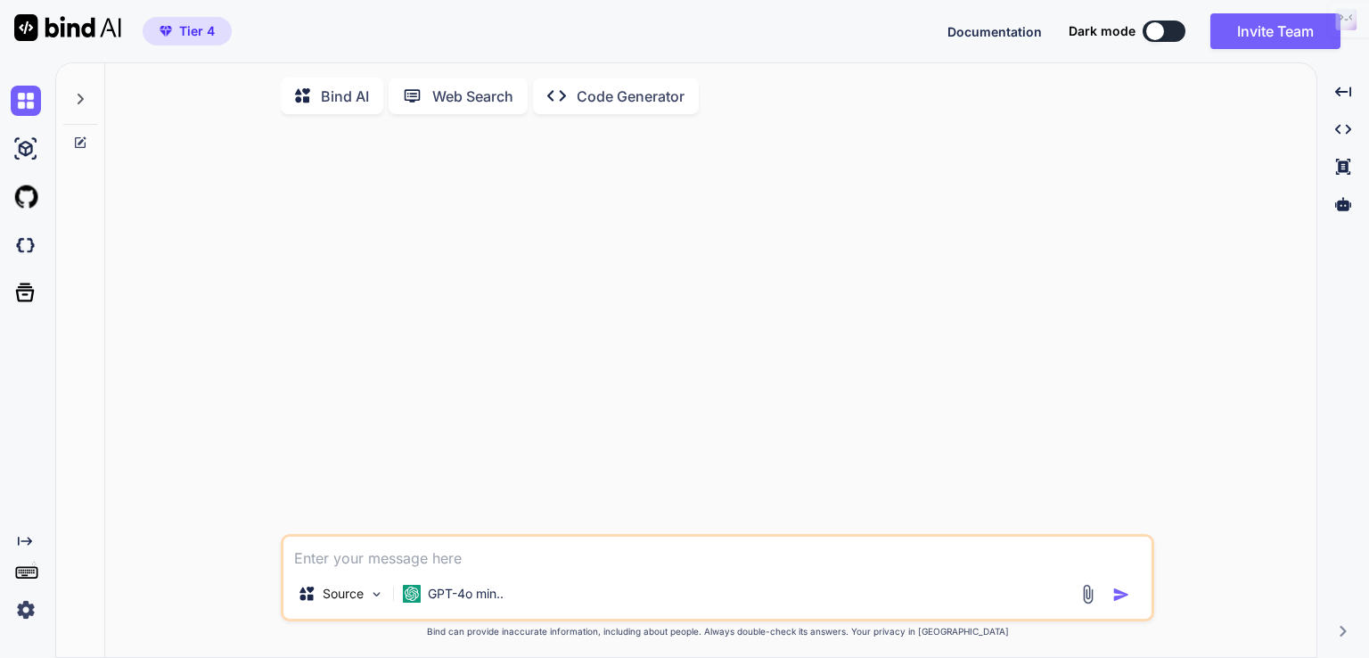
type textarea "x"
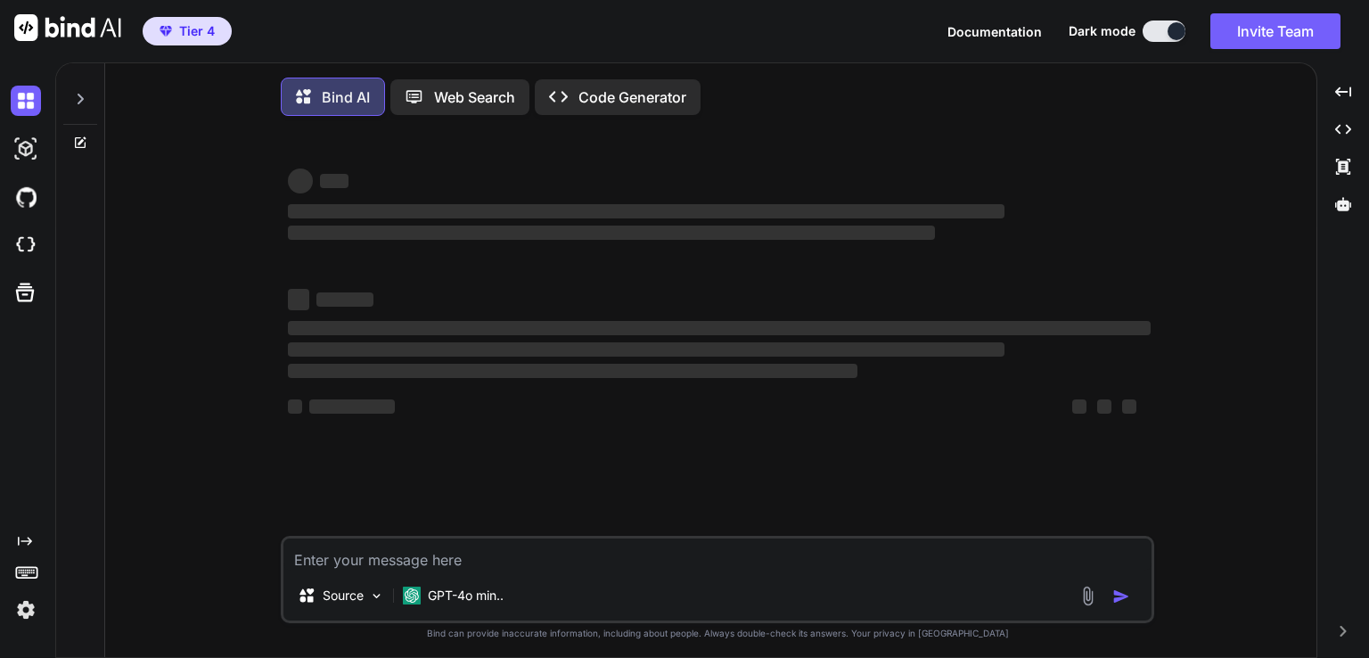
type textarea "x"
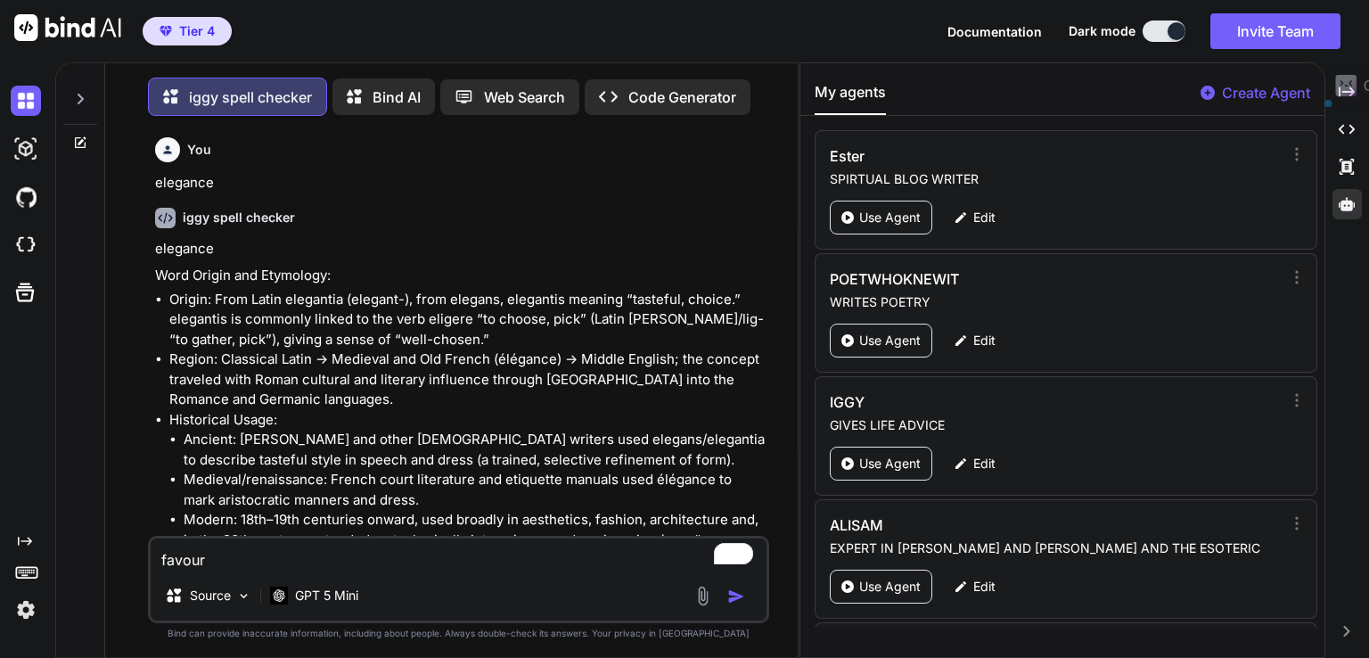
scroll to position [1514, 0]
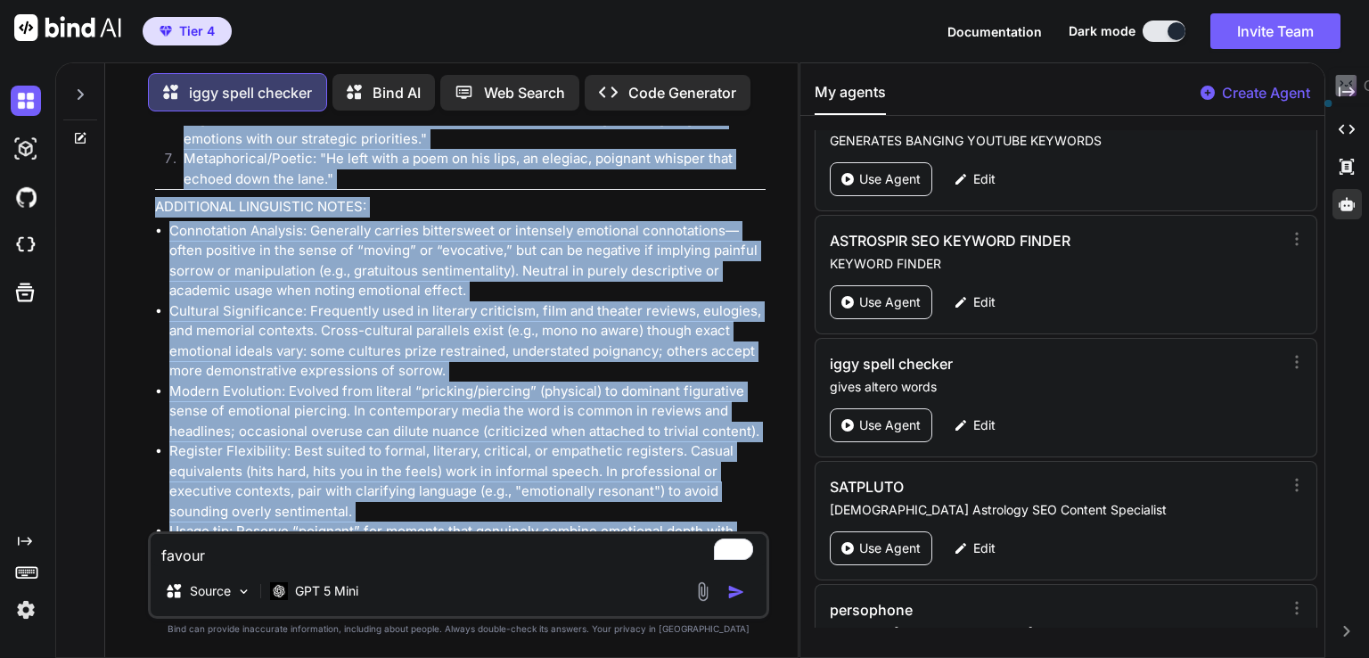
click at [733, 591] on img "button" at bounding box center [736, 592] width 18 height 18
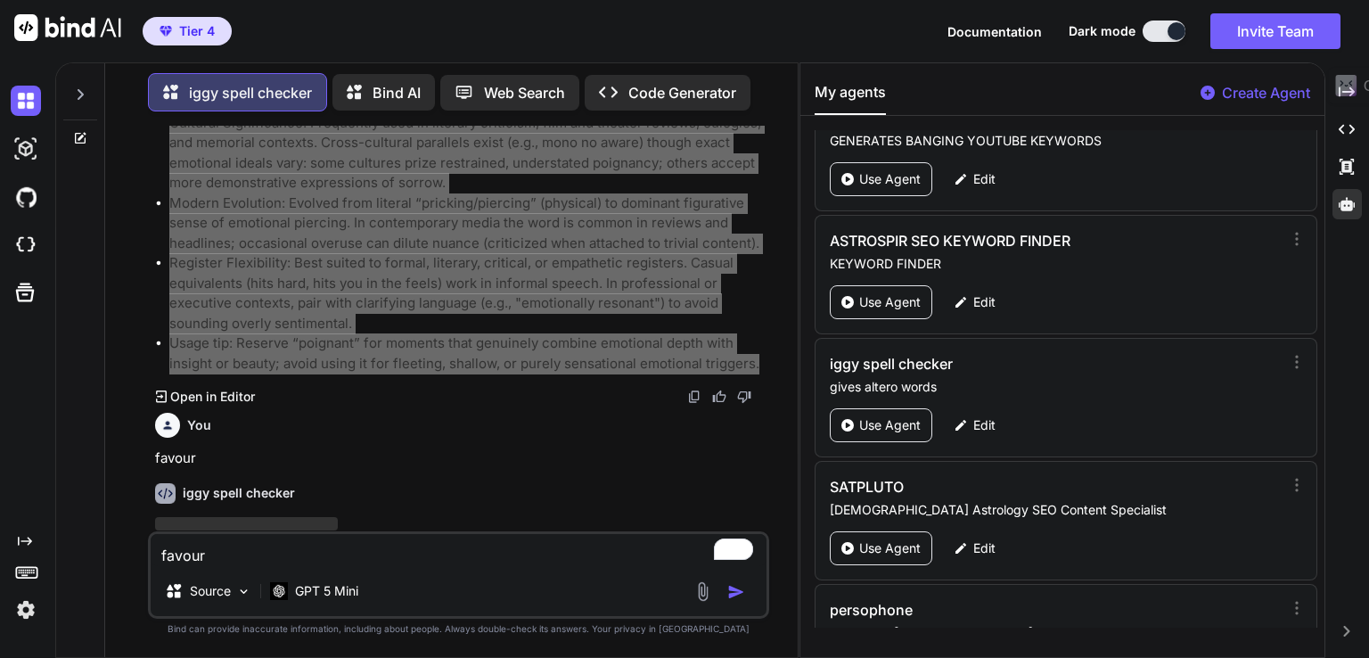
type textarea "x"
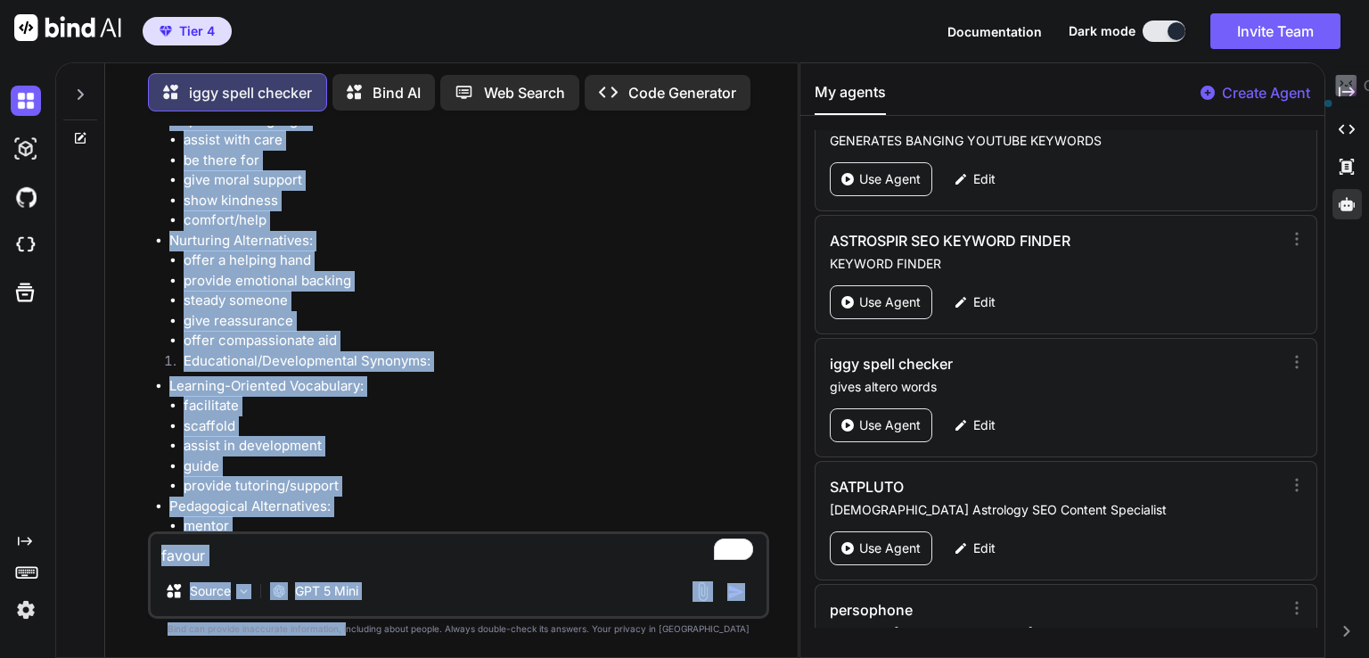
scroll to position [13099, 0]
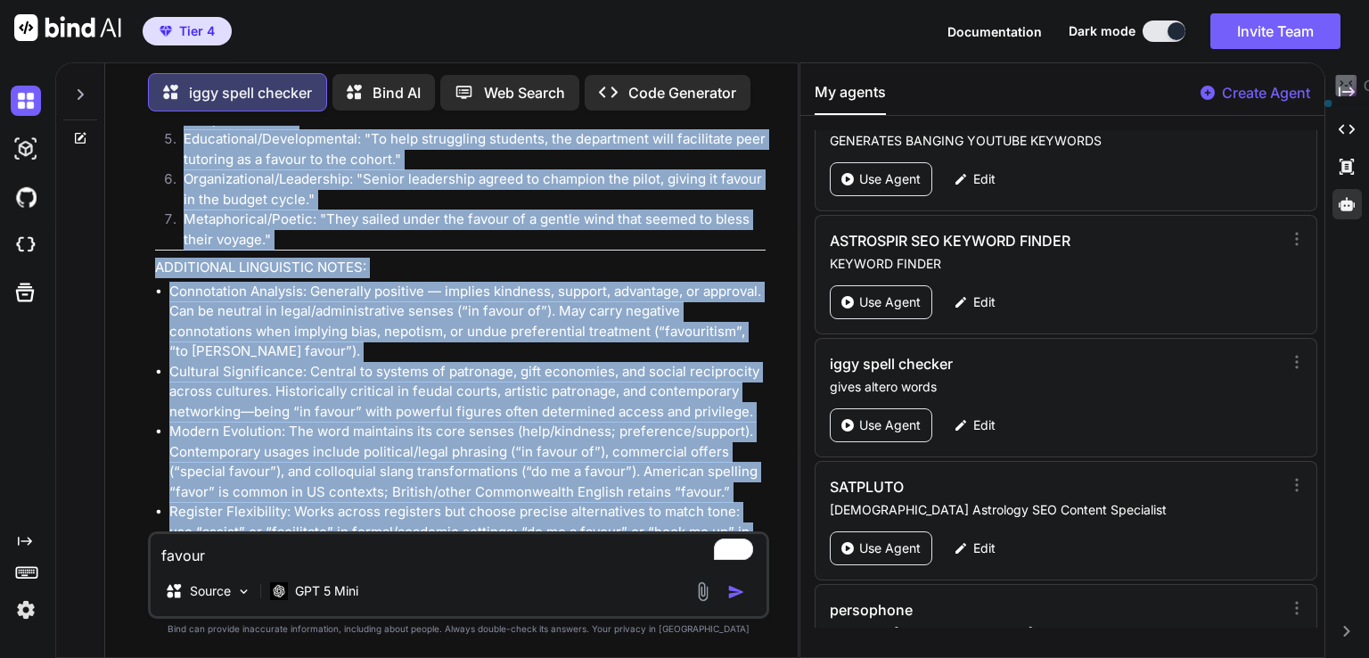
drag, startPoint x: 151, startPoint y: 461, endPoint x: 481, endPoint y: 494, distance: 332.3
click at [482, 494] on div "You elegance iggy spell checker elegance Word Origin and Etymology: Origin: Fro…" at bounding box center [461, 329] width 618 height 406
copy div "favour Word Origin and Etymology: Origin: From Latin favēre “to be favorable, t…"
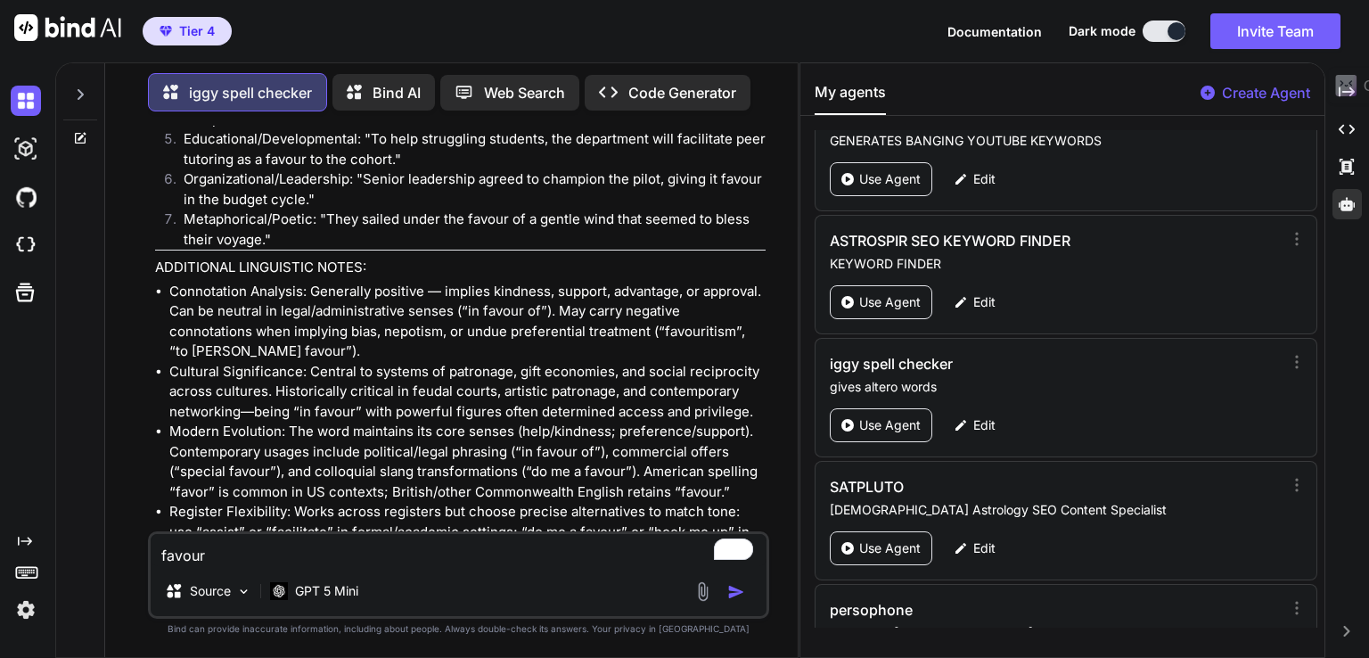
paste textarea "diplomatic"
type textarea "diplomatic"
type textarea "x"
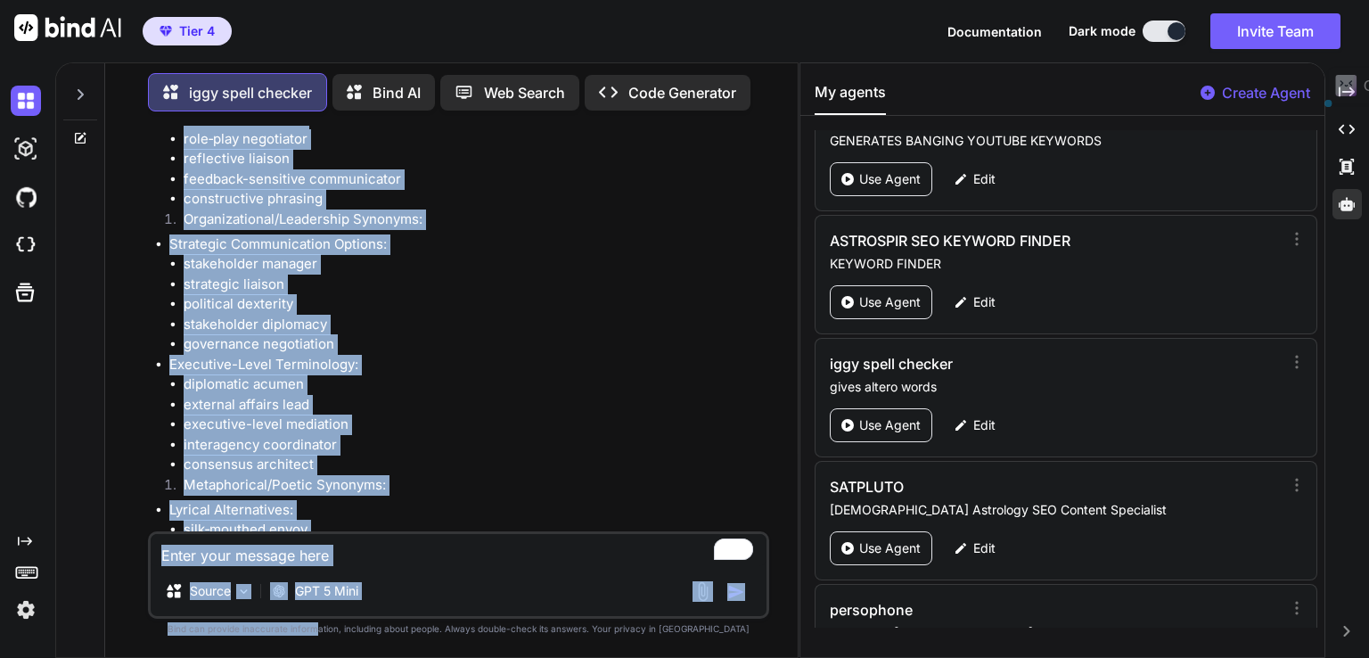
scroll to position [16648, 0]
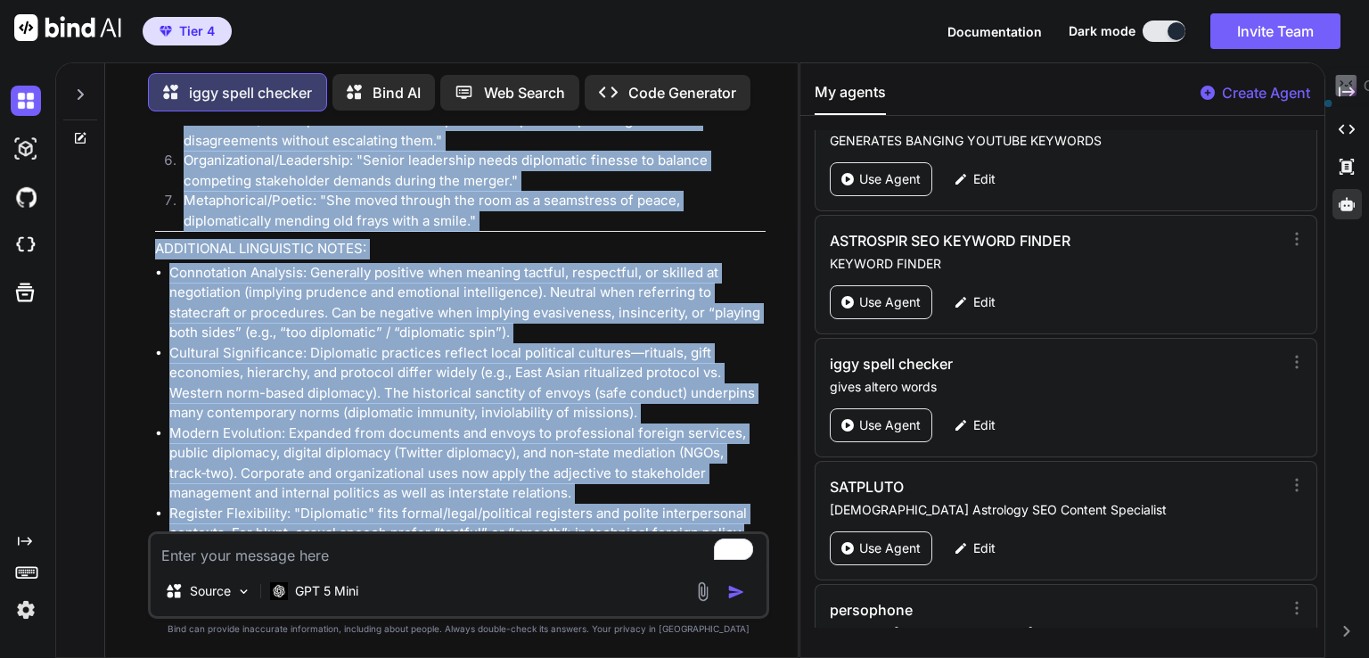
drag, startPoint x: 156, startPoint y: 461, endPoint x: 660, endPoint y: 504, distance: 506.3
copy div "diplomatic Word Origin and Etymology: Origin: From Greek diplōma (folded paper,…"
type textarea "x"
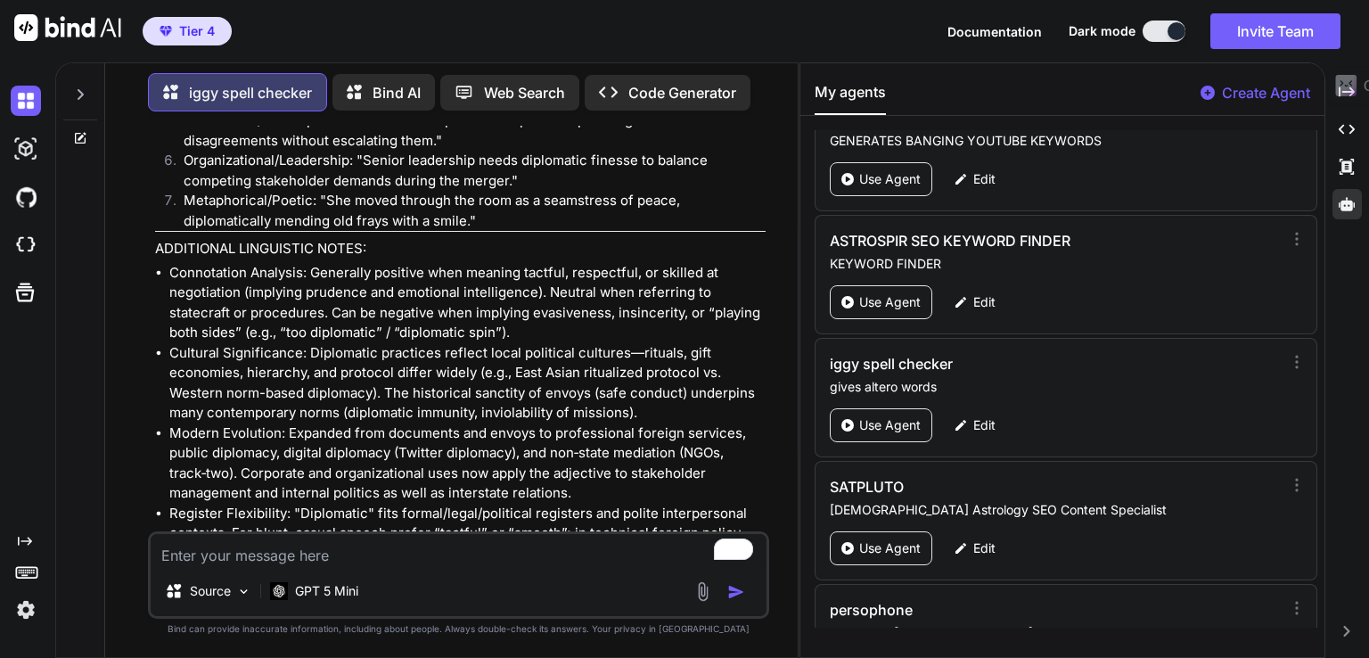
paste textarea "synthesise"
type textarea "synthesise"
type textarea "x"
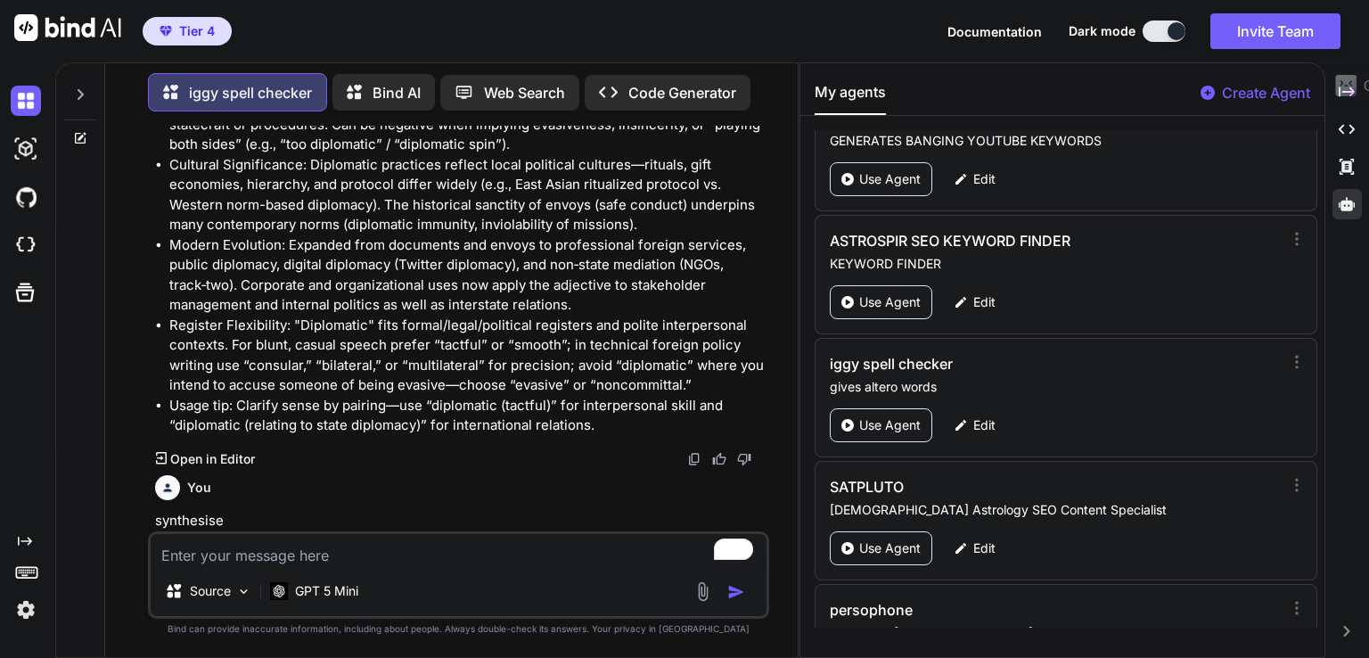
type textarea "x"
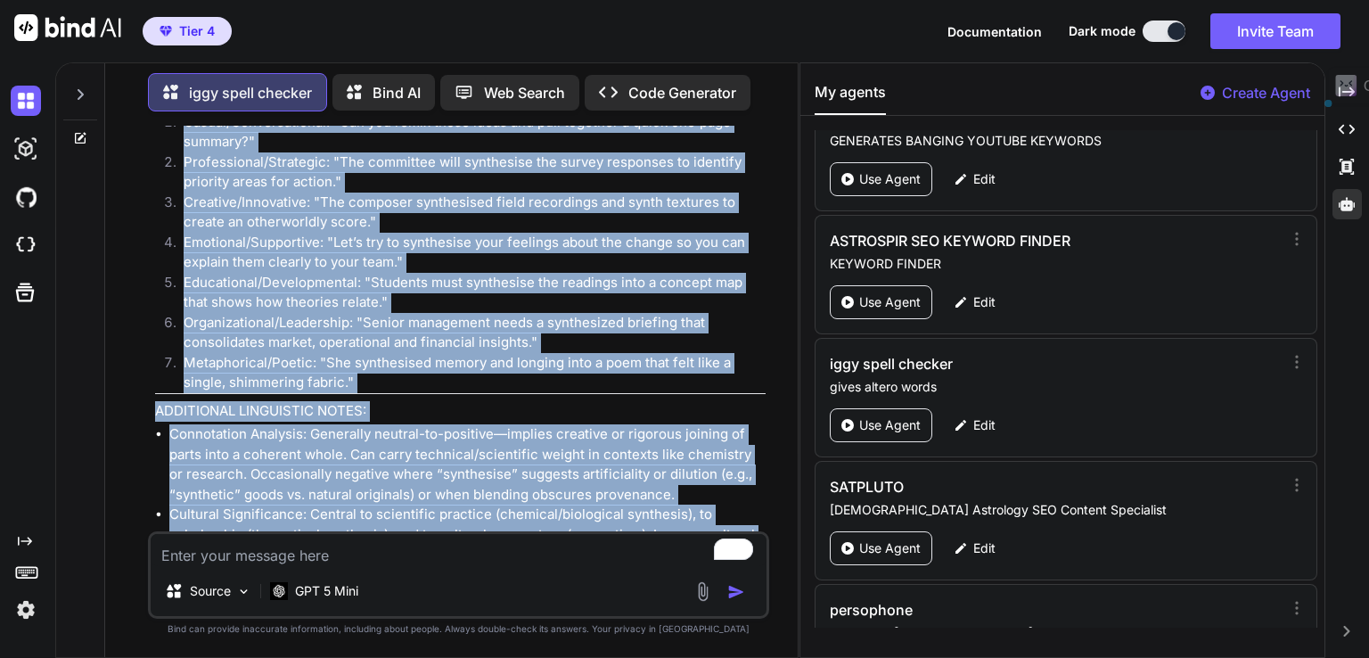
scroll to position [20098, 0]
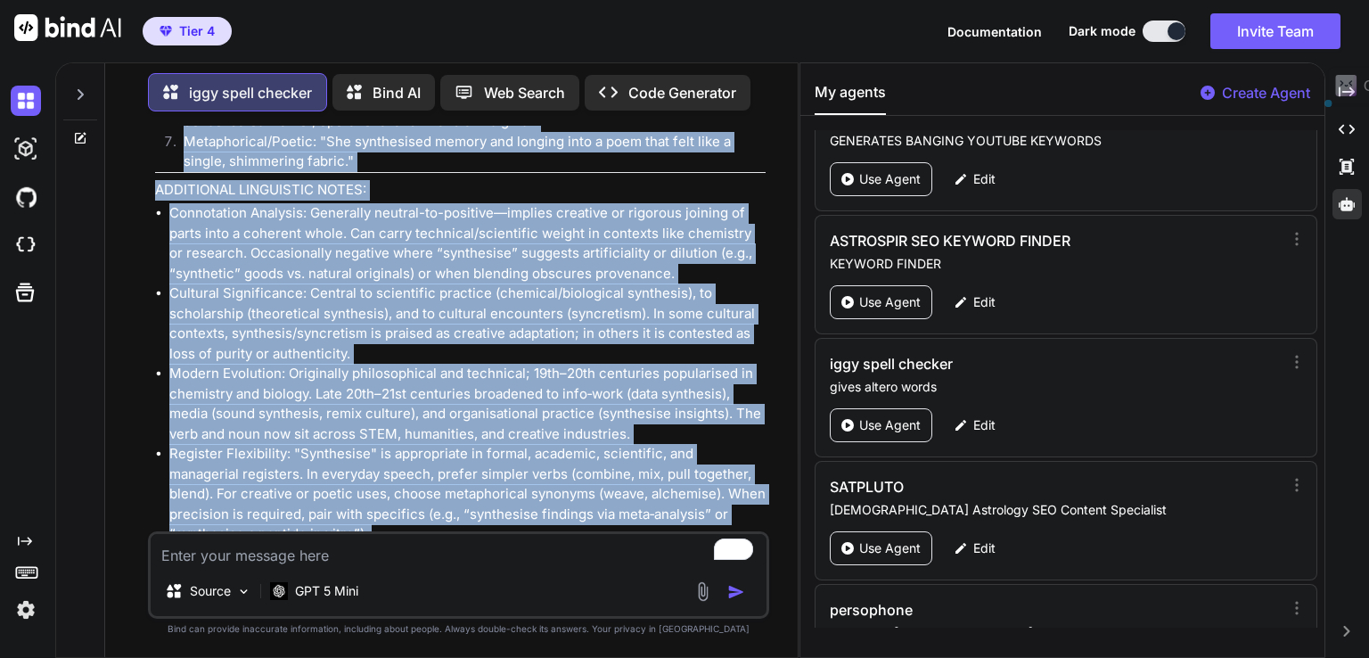
drag, startPoint x: 150, startPoint y: 461, endPoint x: 392, endPoint y: 482, distance: 243.4
click at [394, 484] on div "You elegance iggy spell checker elegance Word Origin and Etymology: Origin: Fro…" at bounding box center [458, 391] width 621 height 531
copy div "synthesise Word Origin and Etymology: Origin: From Greek synthēsis (σύνθεσις) “…"
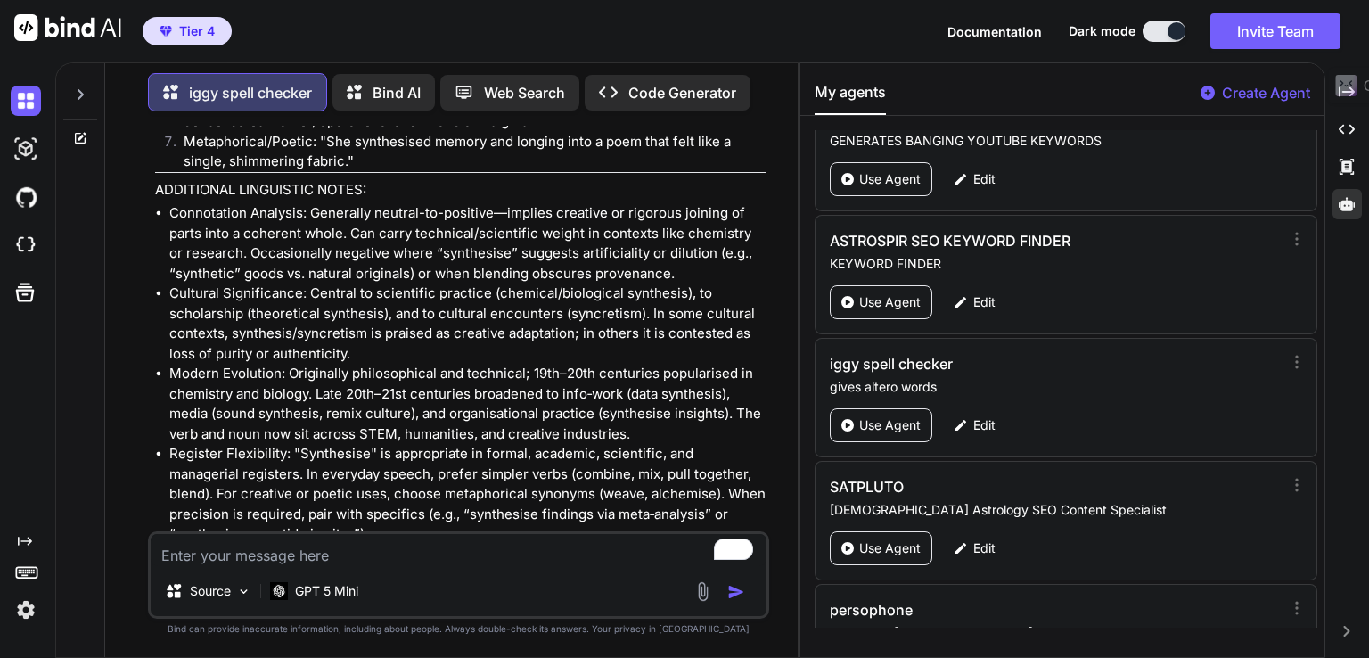
click at [310, 554] on textarea "To enrich screen reader interactions, please activate Accessibility in Grammarl…" at bounding box center [459, 550] width 616 height 32
paste textarea "diplomacy"
type textarea "diplomacy"
type textarea "x"
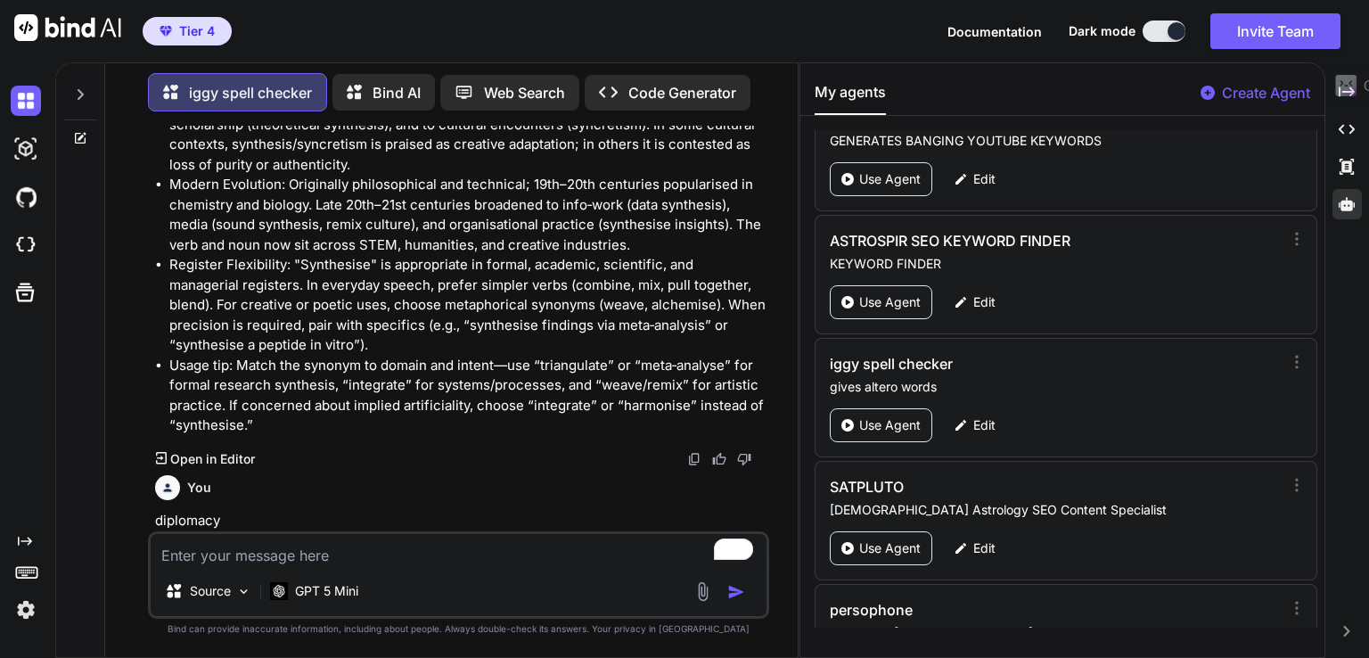
scroll to position [20287, 0]
type textarea "x"
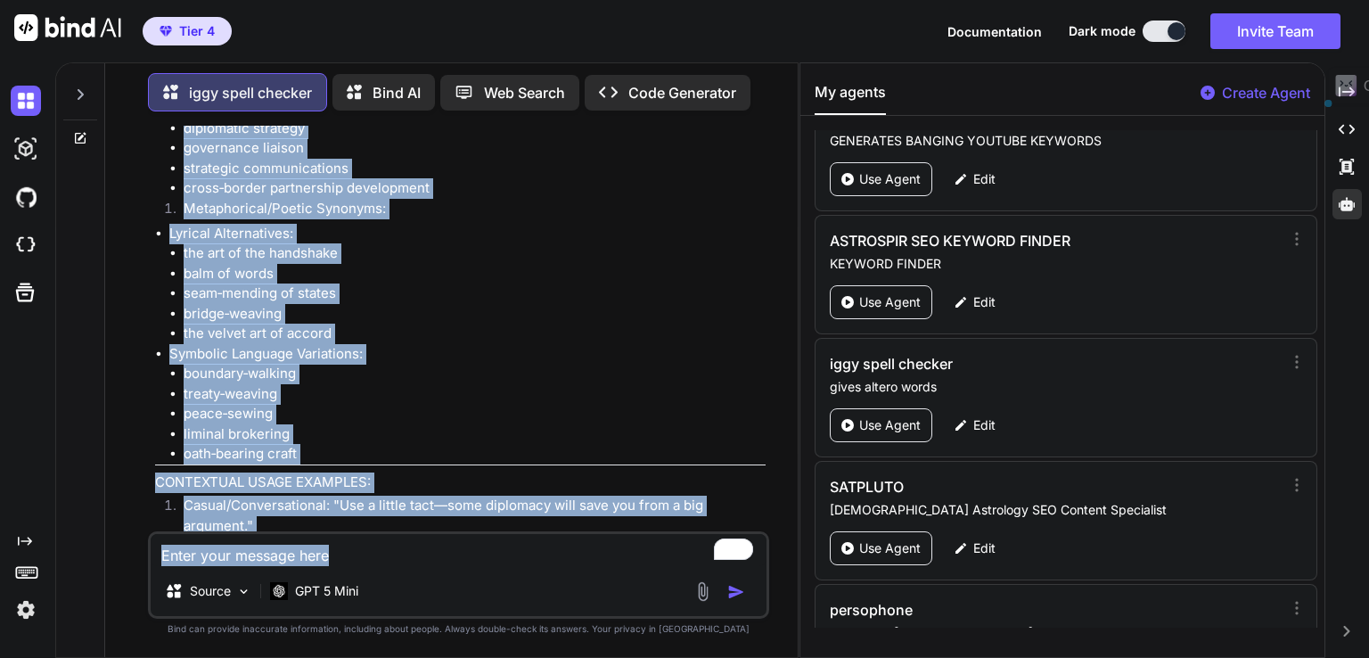
scroll to position [23568, 0]
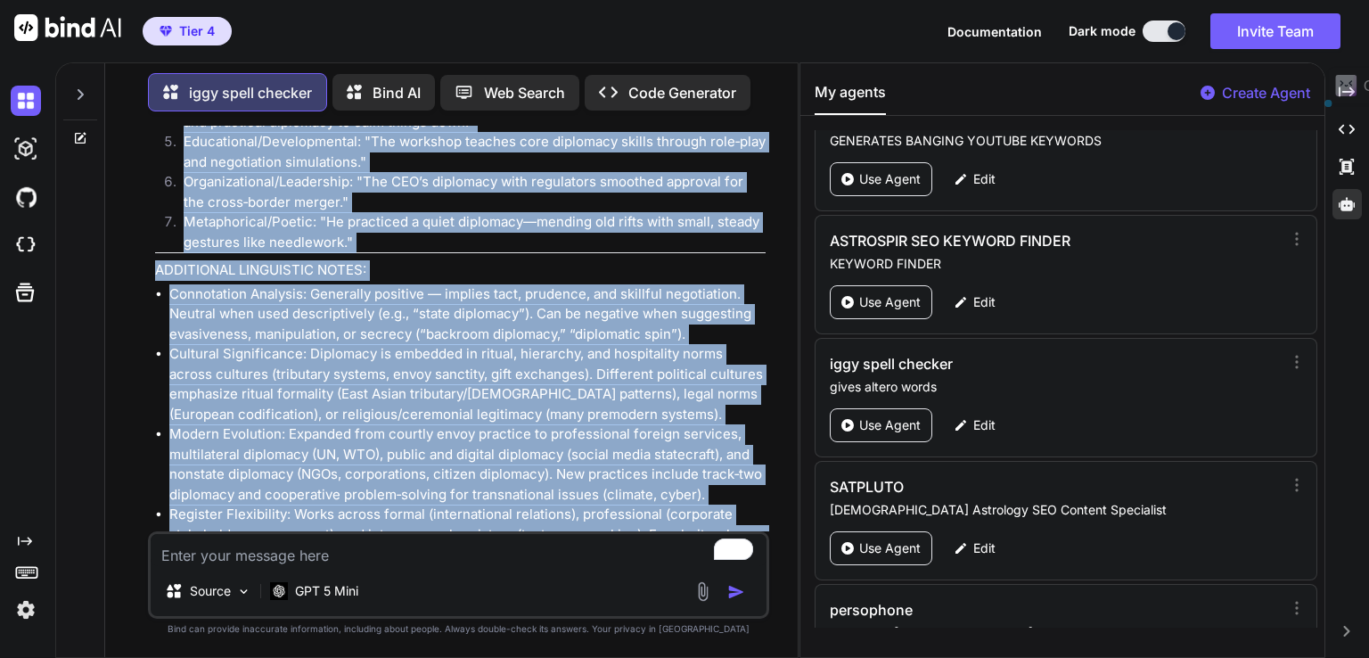
drag, startPoint x: 150, startPoint y: 459, endPoint x: 661, endPoint y: 489, distance: 512.5
click at [661, 489] on div "You elegance iggy spell checker elegance Word Origin and Etymology: Origin: Fro…" at bounding box center [458, 391] width 621 height 531
copy div "diplomacy Word Origin and Etymology: Origin: From Late Latin diplomatia (offici…"
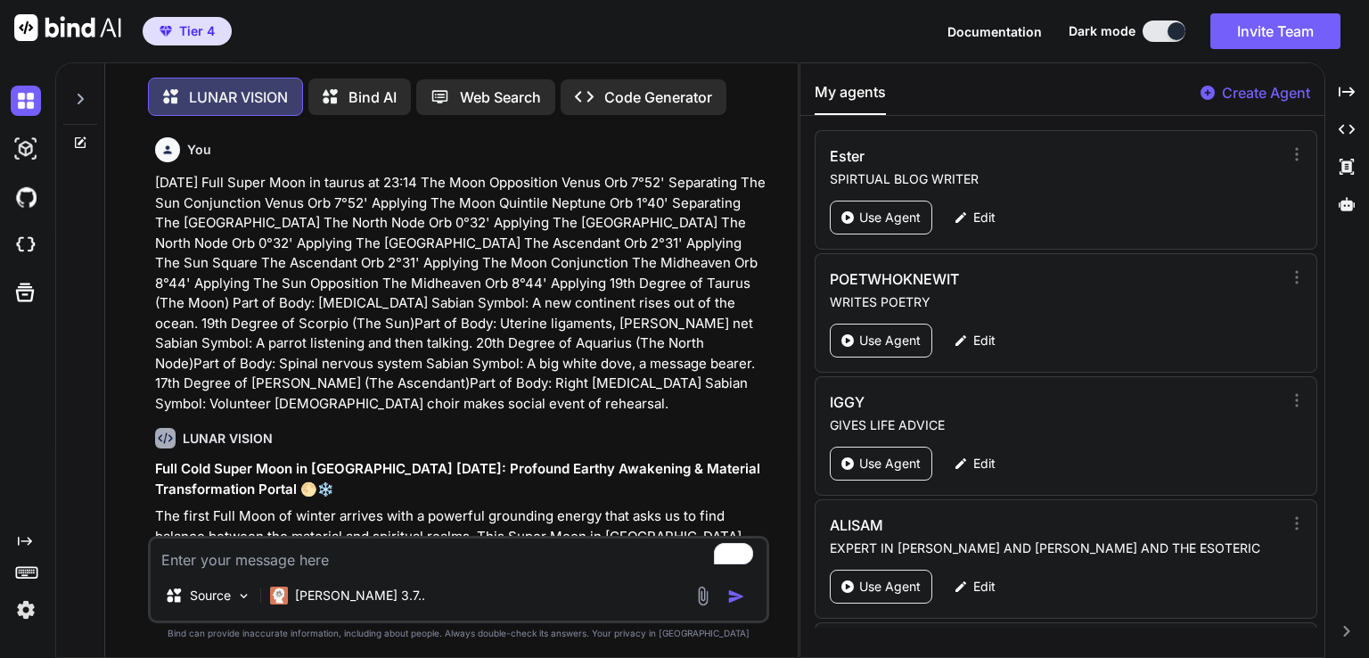
scroll to position [25234, 0]
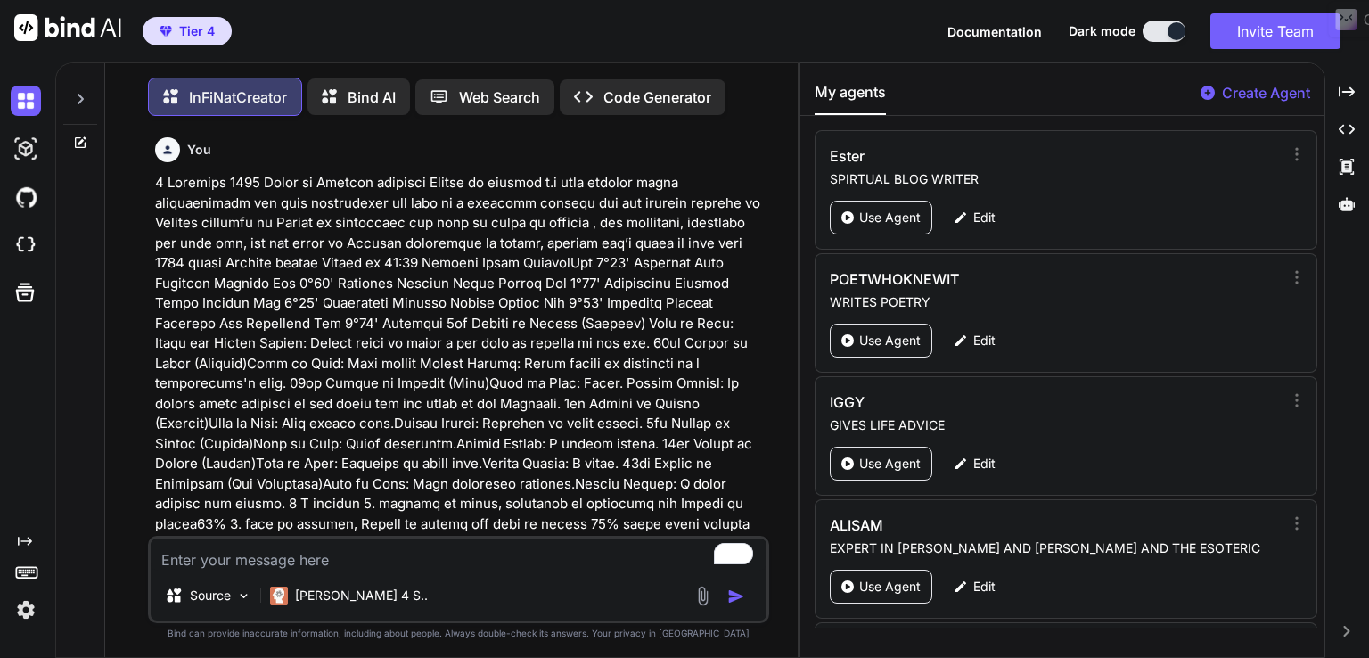
scroll to position [130833, 0]
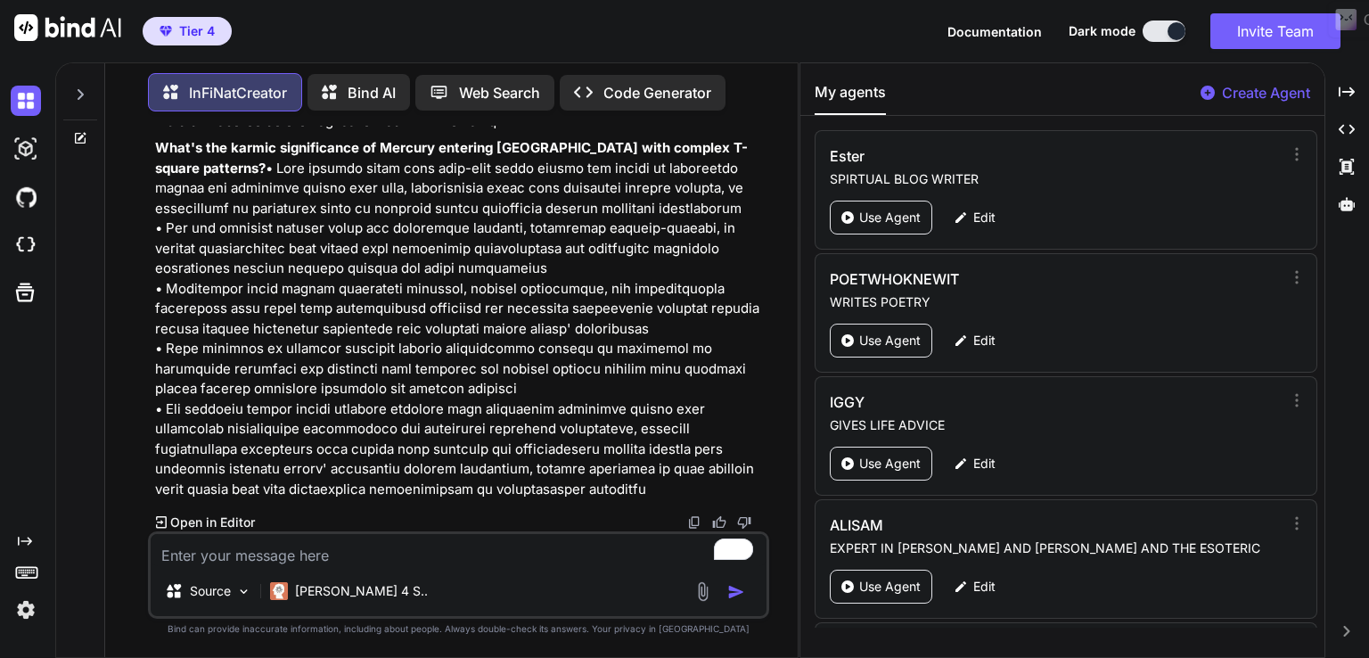
click at [257, 567] on div "Source Claude 4 S.." at bounding box center [458, 574] width 621 height 87
paste textarea "Write a 340 word summary about the [DATE], and the postives, negatives and best…"
type textarea "Write a 340 word summary about the [DATE], and the postives, negatives and best…"
type textarea "x"
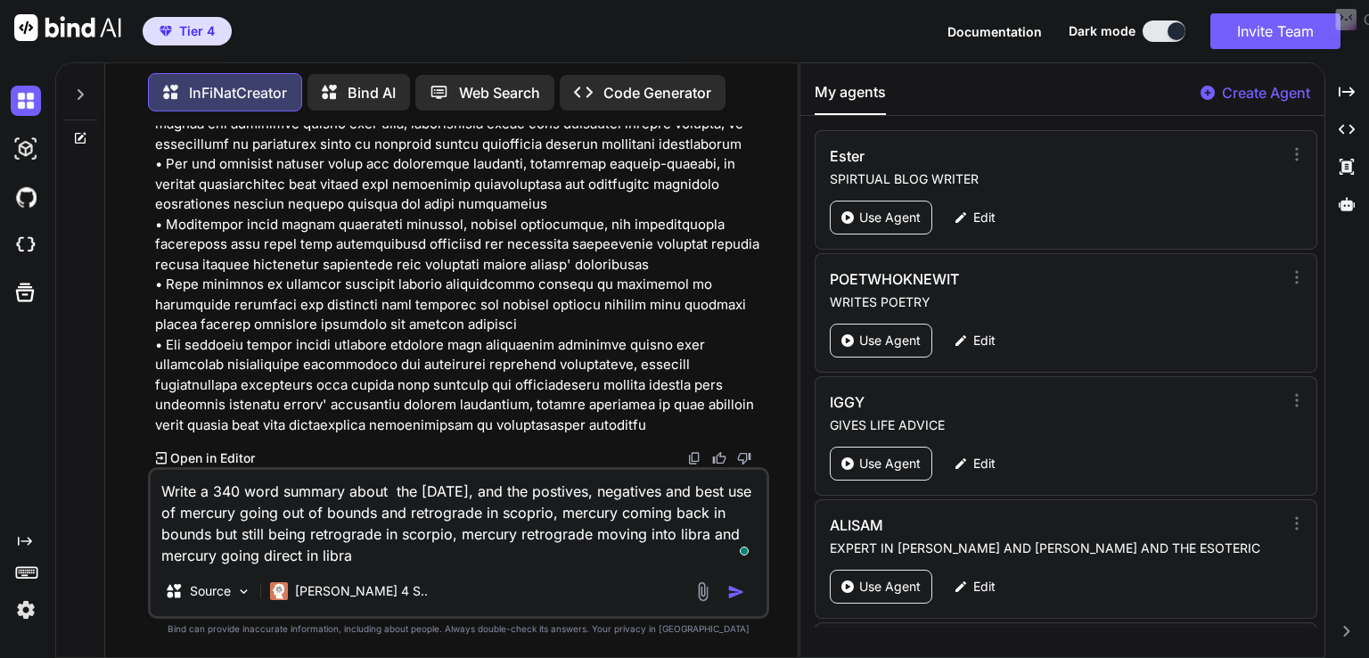
type textarea "Write a 340 word summary about the [DATE], and the postives, negatives and best…"
click at [730, 587] on img "button" at bounding box center [736, 592] width 18 height 18
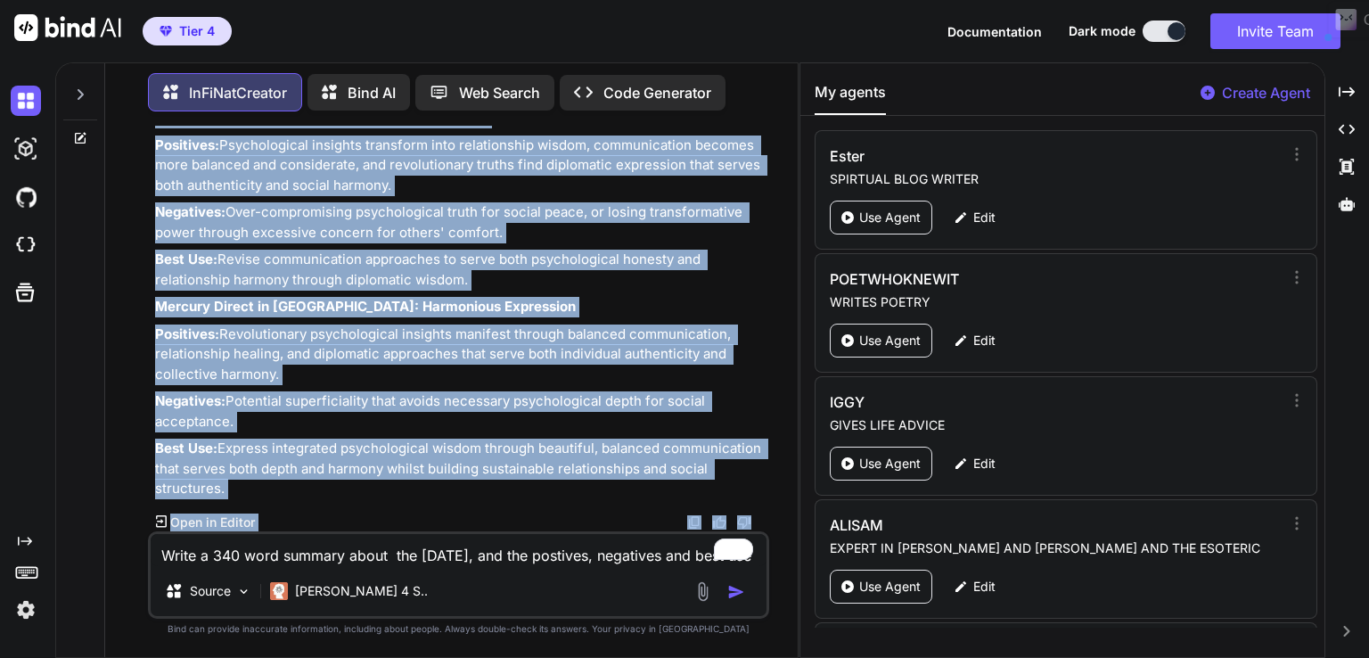
scroll to position [132171, 0]
drag, startPoint x: 157, startPoint y: 509, endPoint x: 487, endPoint y: 487, distance: 330.5
copy div "Karmic Significance & Soul Lessons This extraordinary Mercury cycle represents …"
type textarea "x"
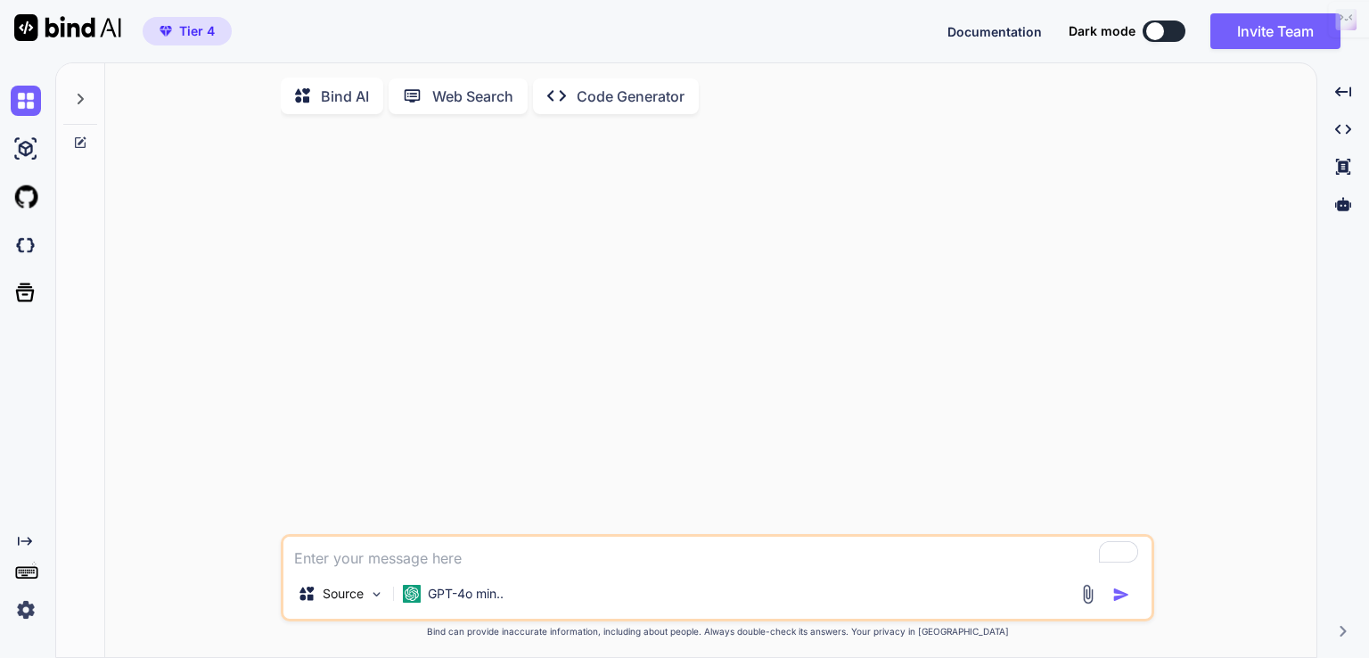
type textarea "x"
